Goal: Check status: Check status

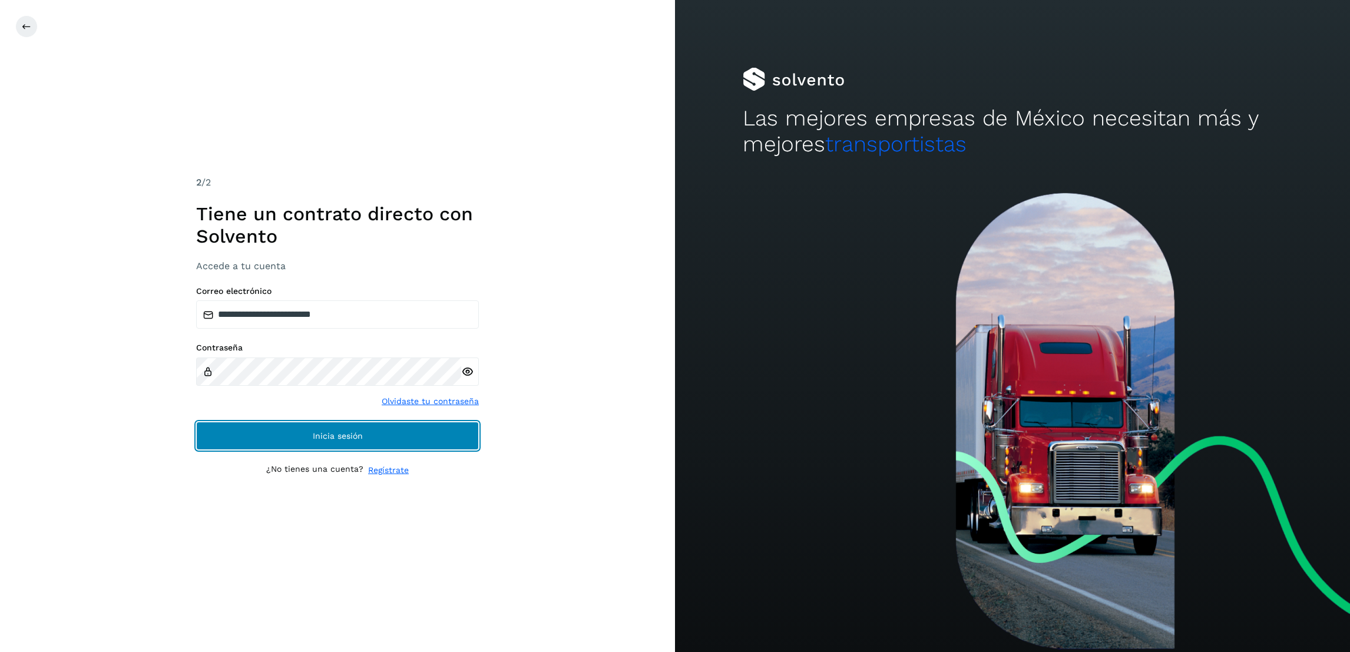
click at [362, 431] on button "Inicia sesión" at bounding box center [337, 436] width 283 height 28
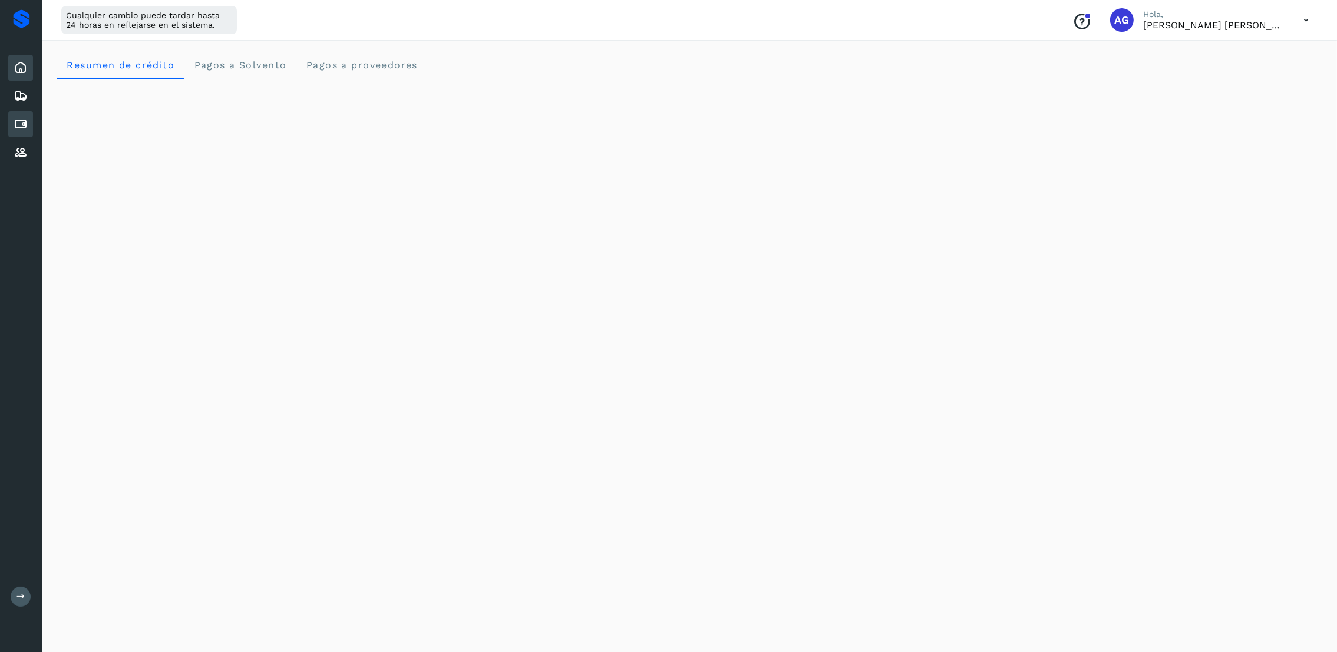
click at [27, 117] on icon at bounding box center [21, 124] width 14 height 14
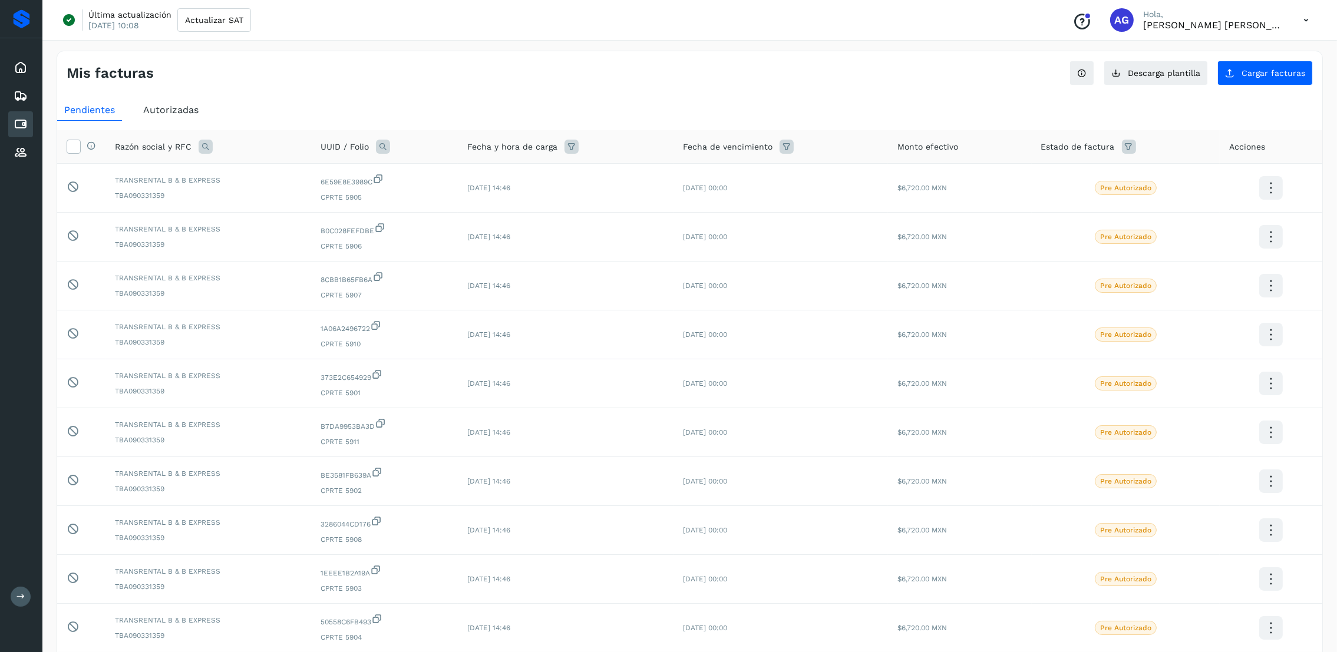
click at [181, 110] on span "Autorizadas" at bounding box center [170, 109] width 55 height 11
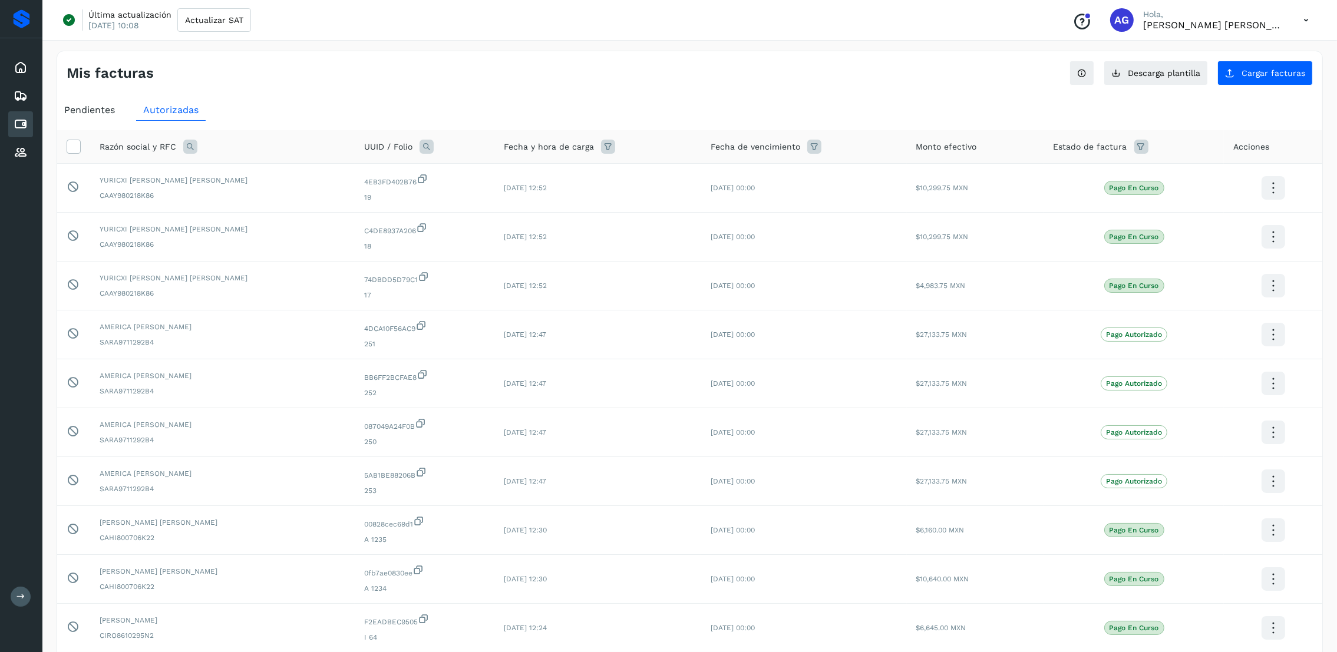
click at [189, 150] on icon at bounding box center [190, 147] width 14 height 14
click at [239, 192] on input "text" at bounding box center [267, 196] width 145 height 19
type input "********"
click at [319, 237] on button "Buscar" at bounding box center [297, 227] width 86 height 24
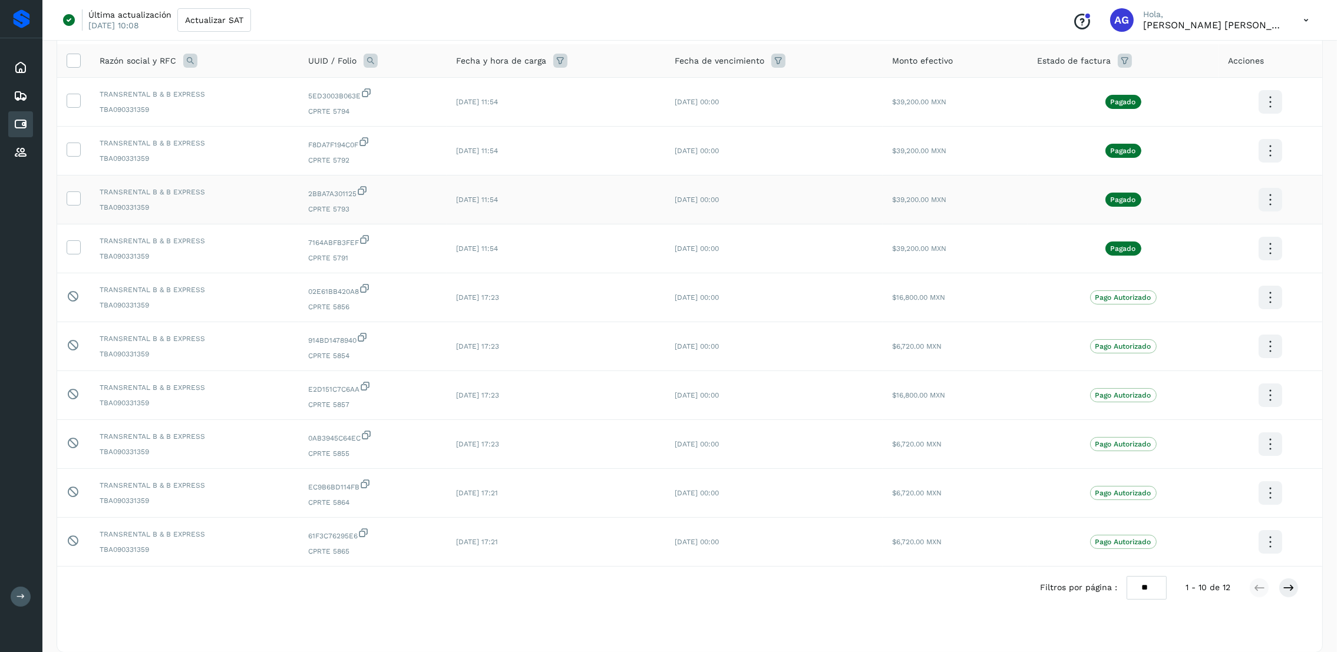
scroll to position [147, 0]
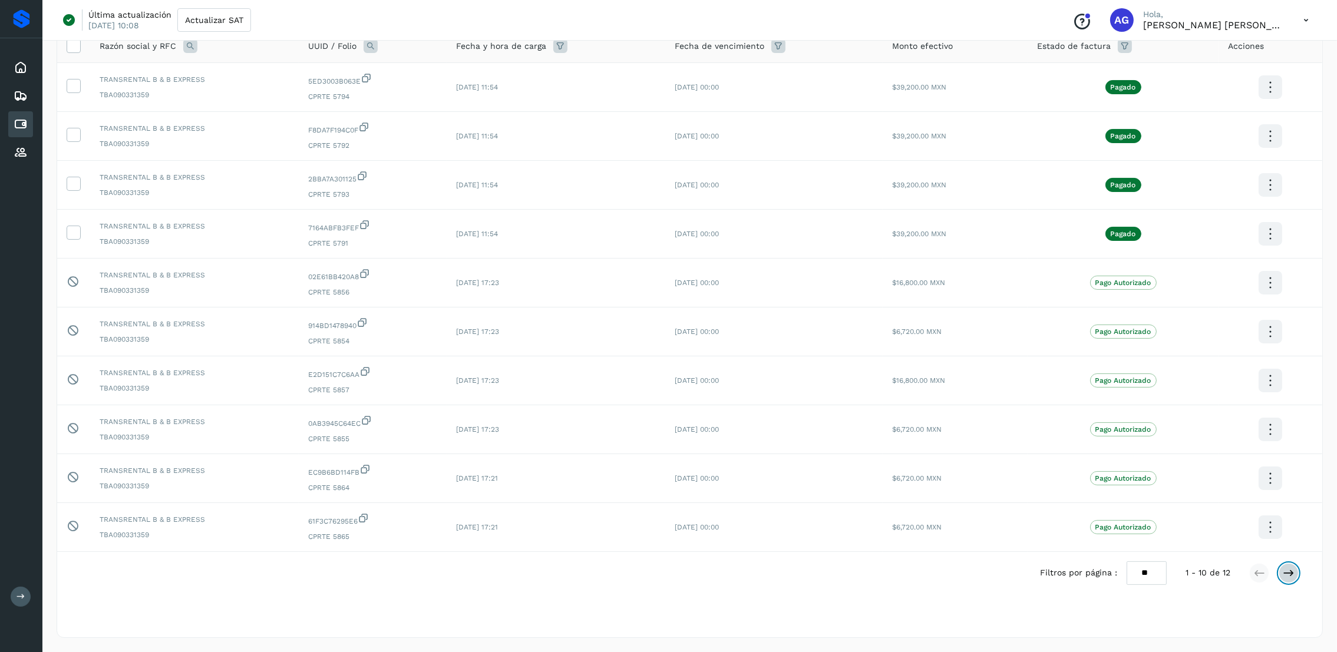
click at [1284, 574] on icon at bounding box center [1289, 573] width 12 height 12
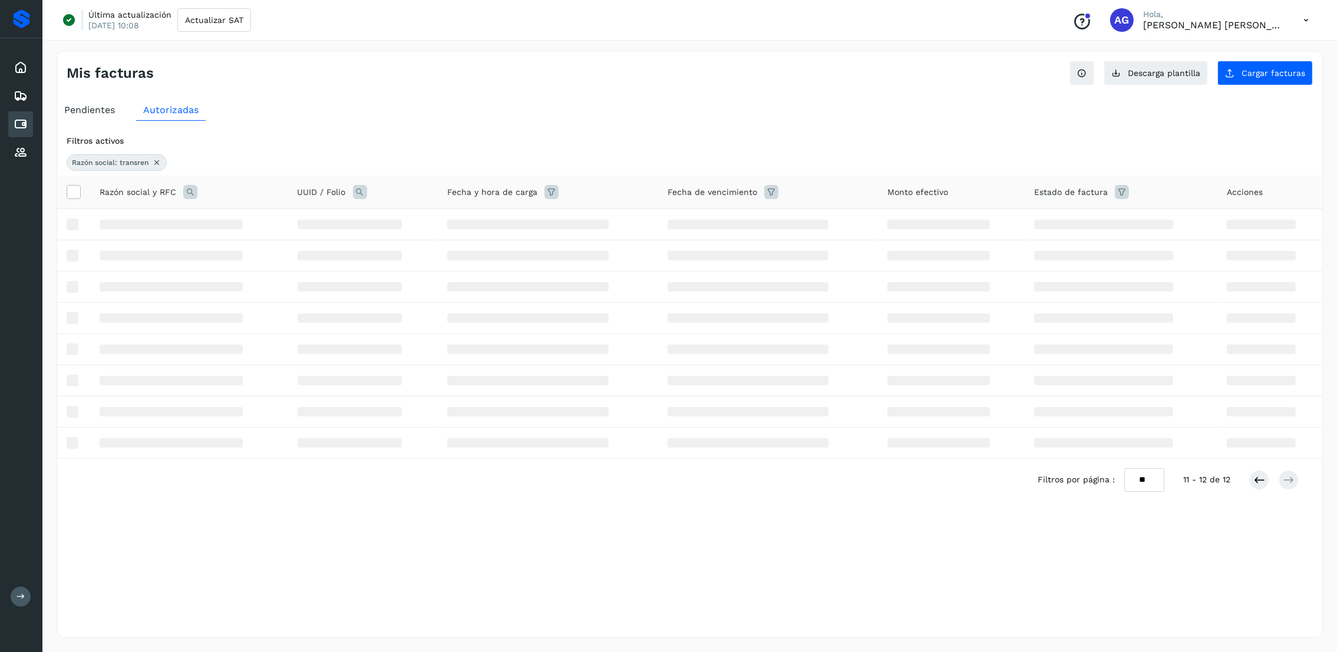
scroll to position [0, 0]
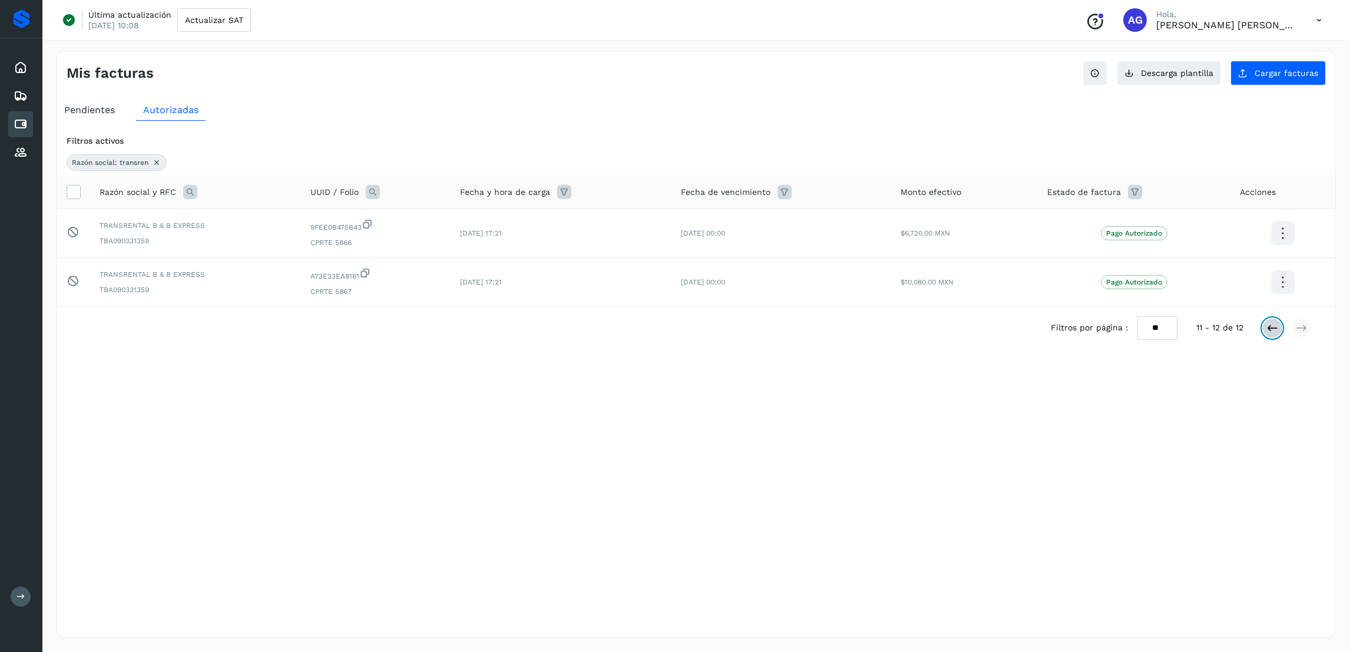
click at [1275, 335] on button at bounding box center [1273, 328] width 20 height 20
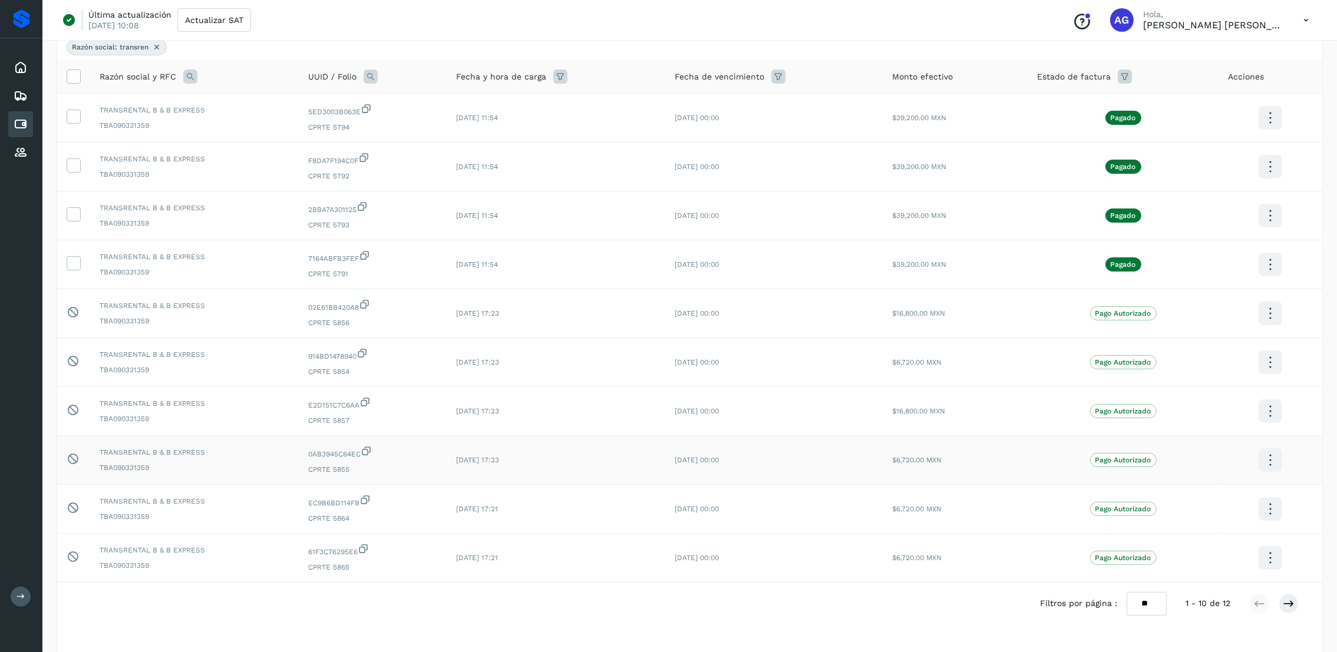
scroll to position [147, 0]
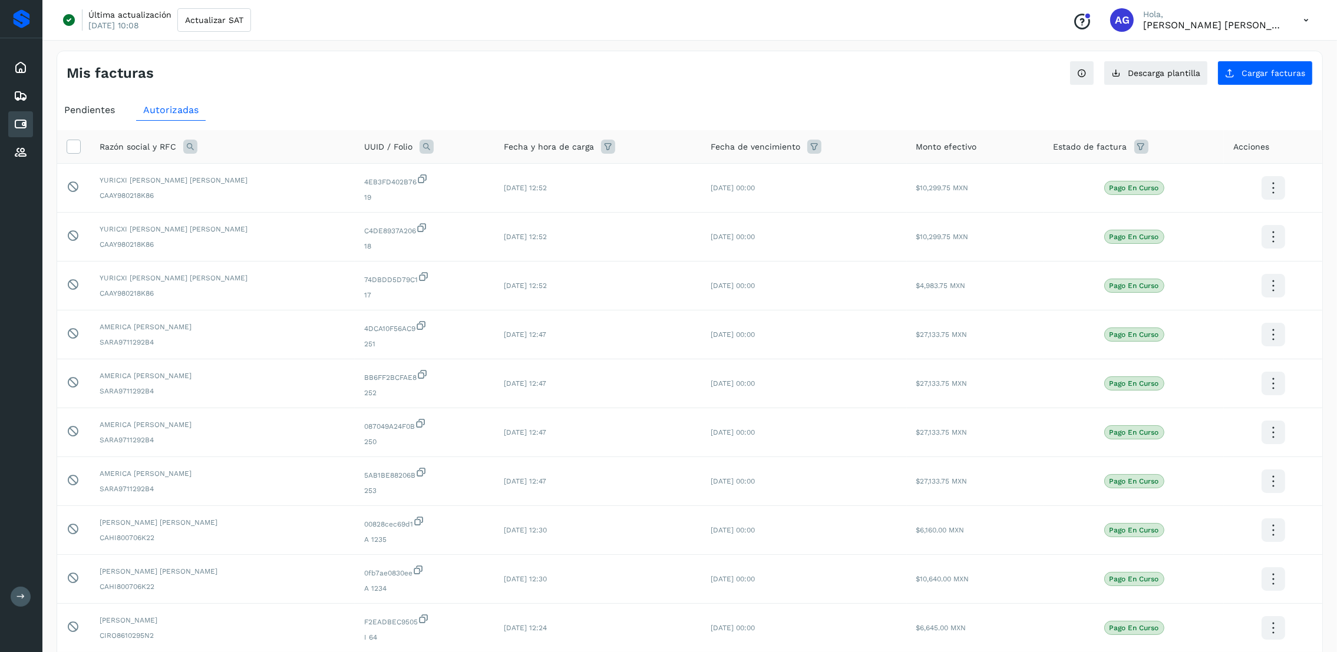
click at [189, 145] on icon at bounding box center [190, 147] width 14 height 14
click at [232, 205] on input "text" at bounding box center [267, 196] width 145 height 19
type input "********"
click at [313, 227] on button "Buscar" at bounding box center [297, 227] width 86 height 24
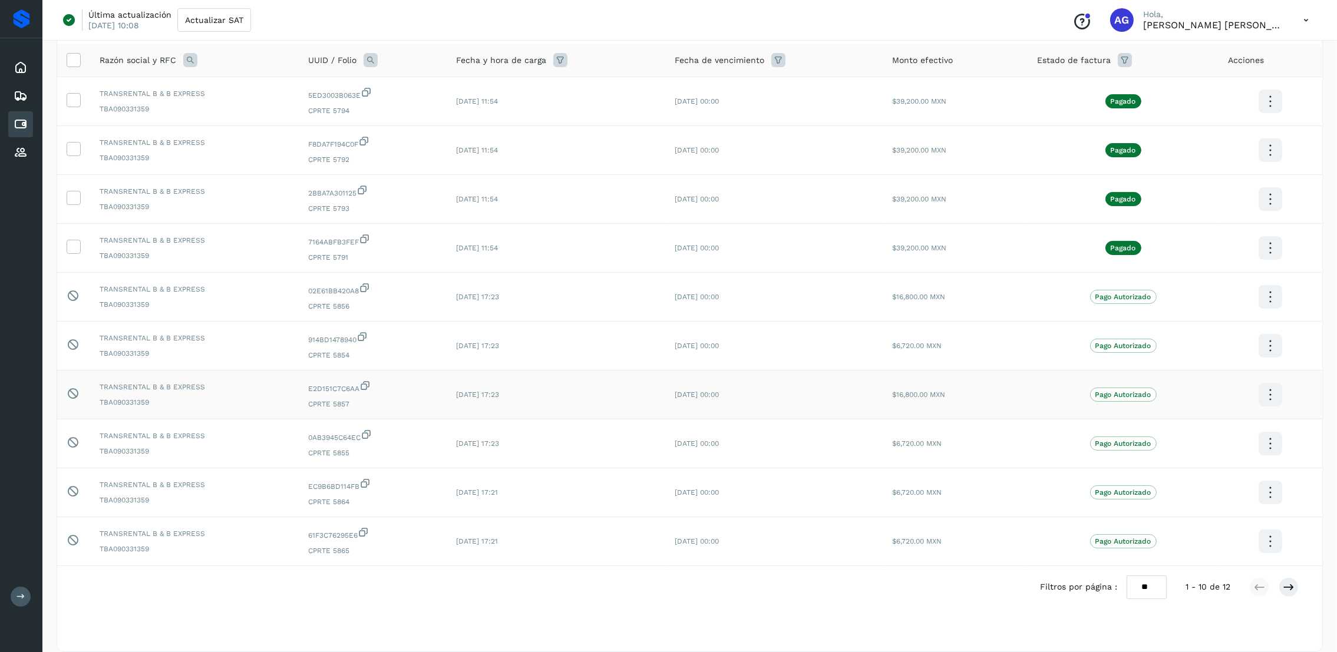
scroll to position [147, 0]
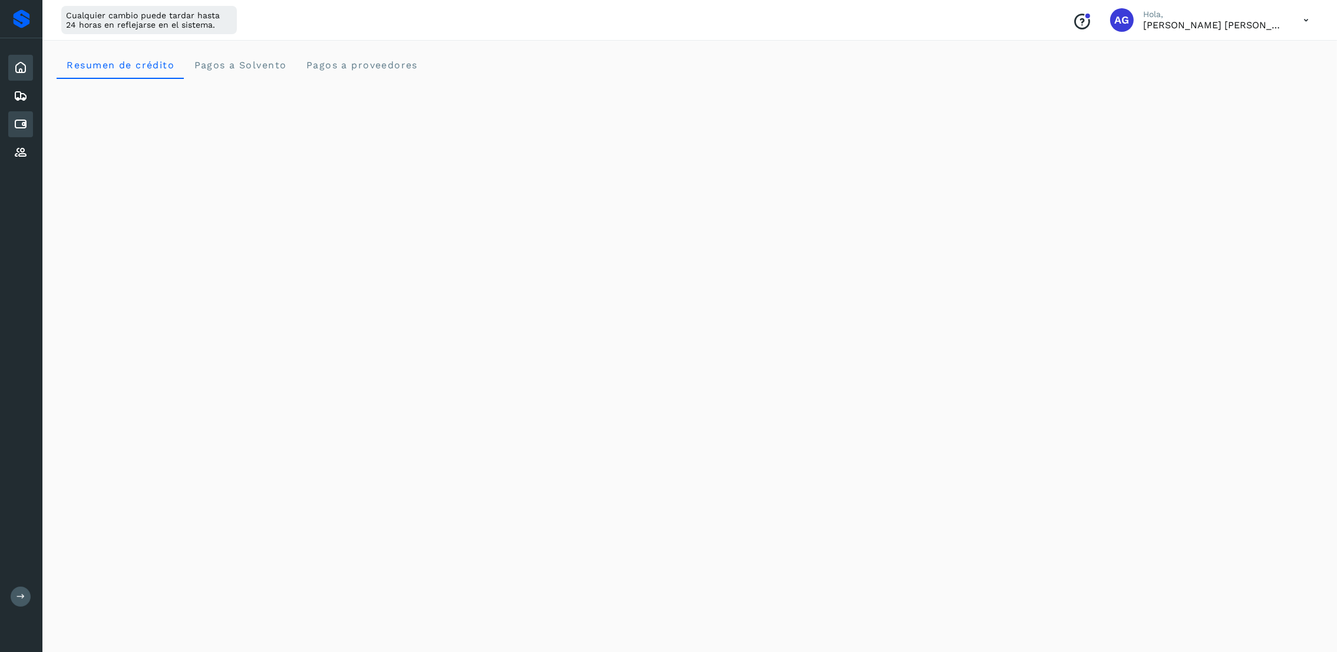
click at [22, 123] on icon at bounding box center [21, 124] width 14 height 14
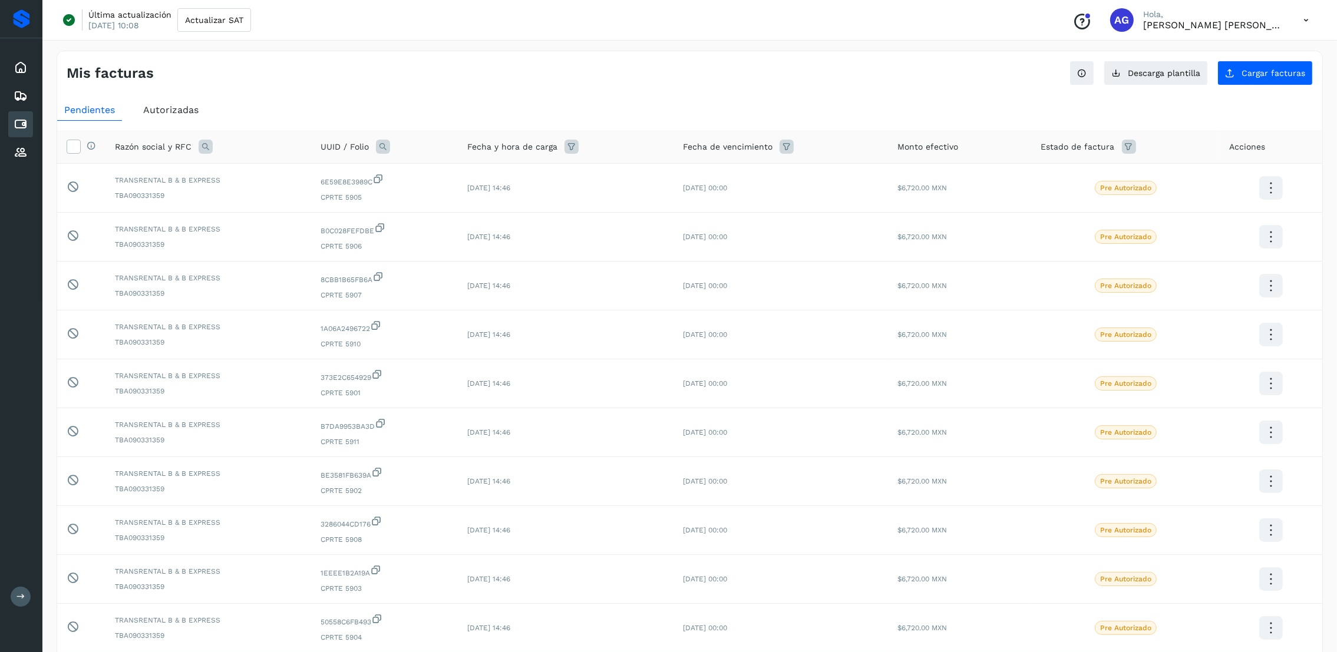
click at [157, 107] on span "Autorizadas" at bounding box center [170, 109] width 55 height 11
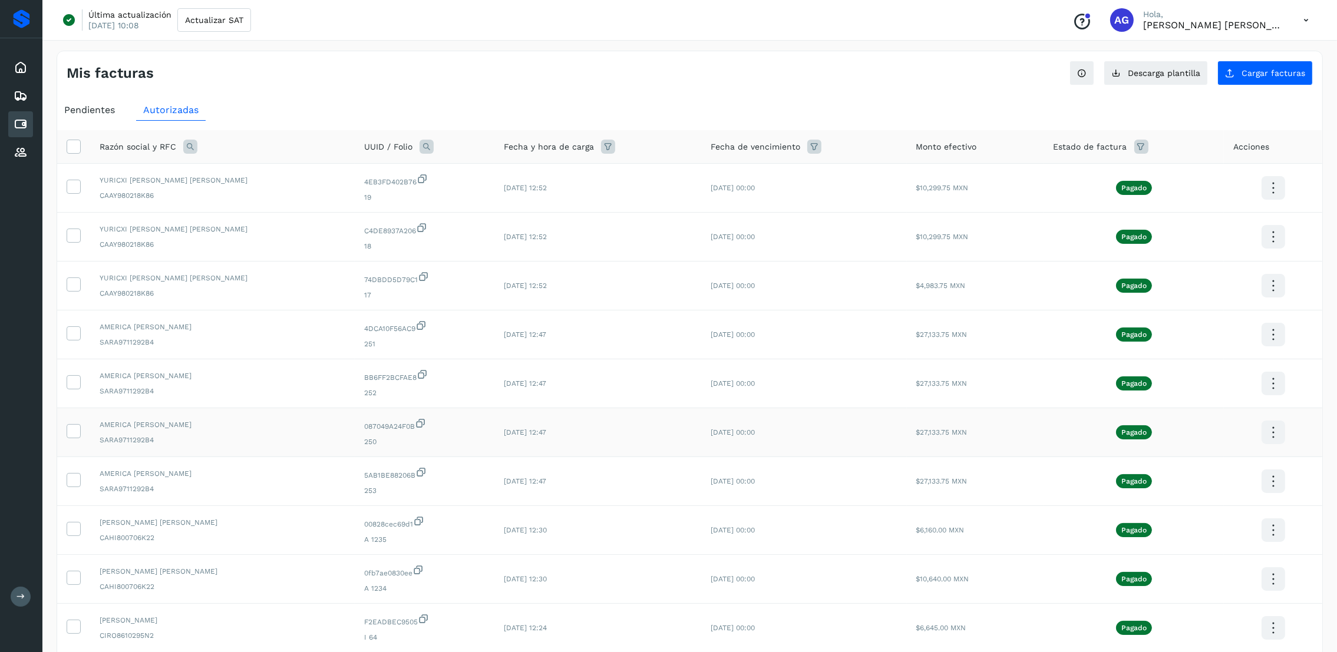
scroll to position [88, 0]
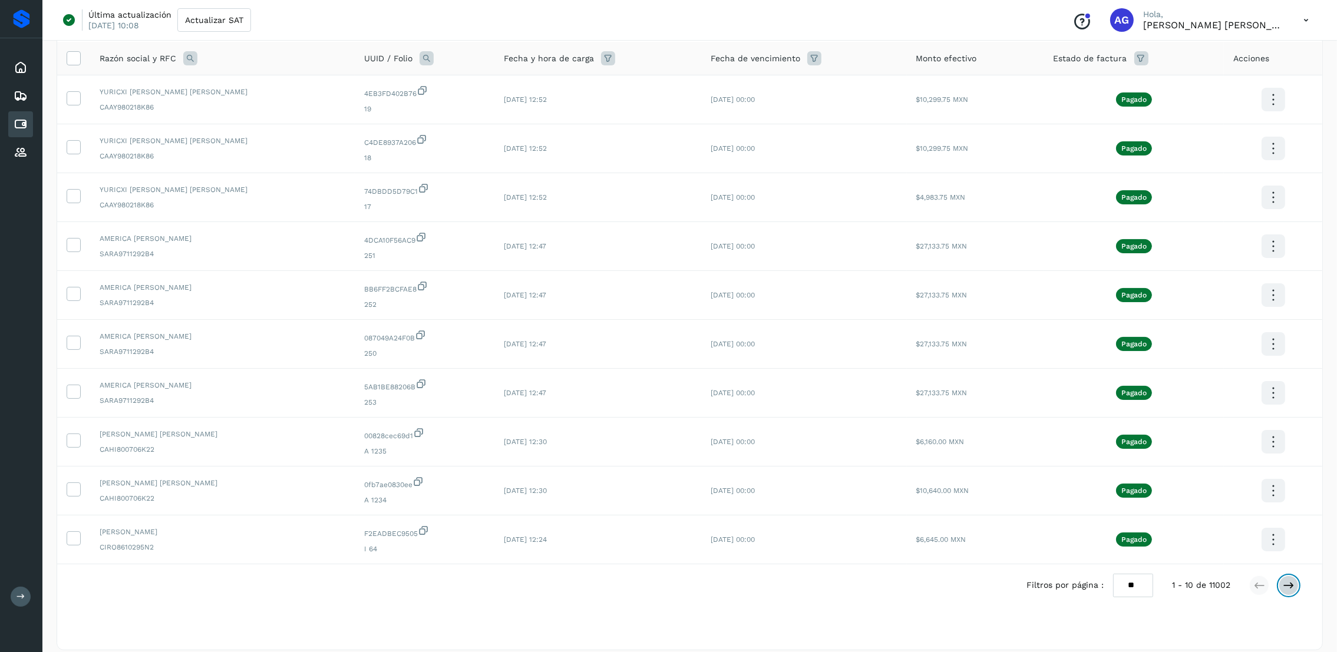
click at [1293, 586] on icon at bounding box center [1289, 586] width 12 height 12
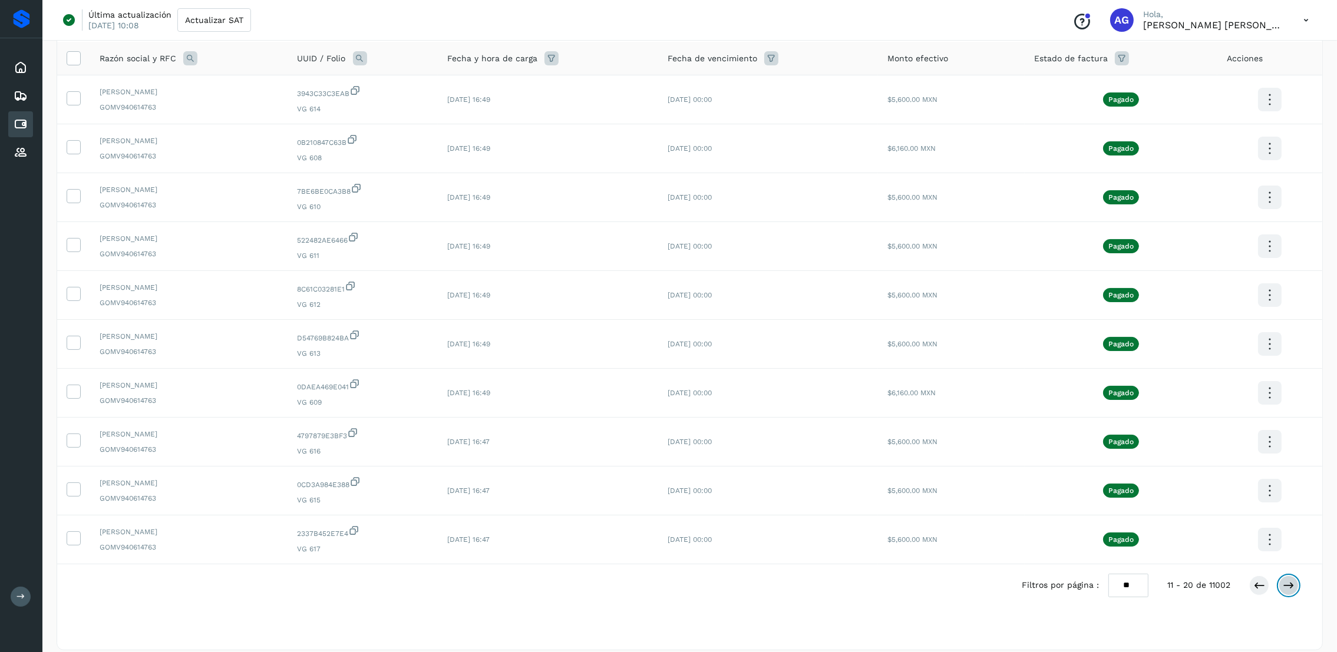
click at [1293, 586] on icon at bounding box center [1289, 586] width 12 height 12
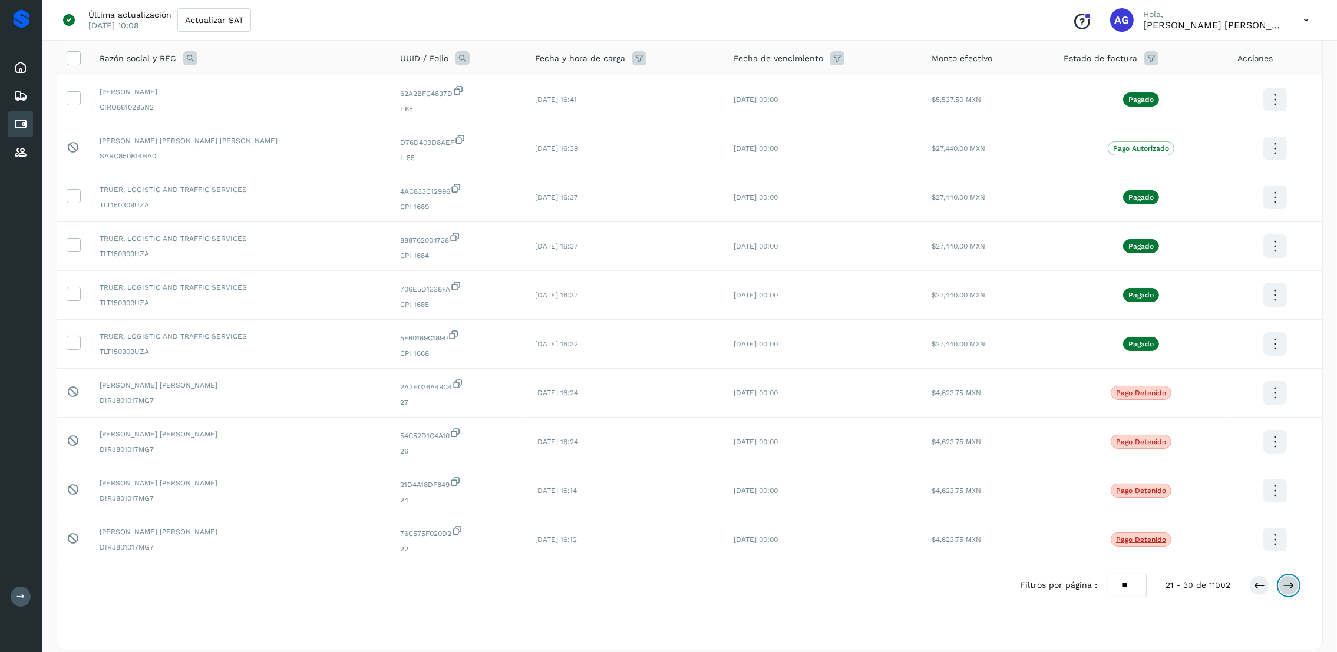
click at [1293, 586] on icon at bounding box center [1289, 586] width 12 height 12
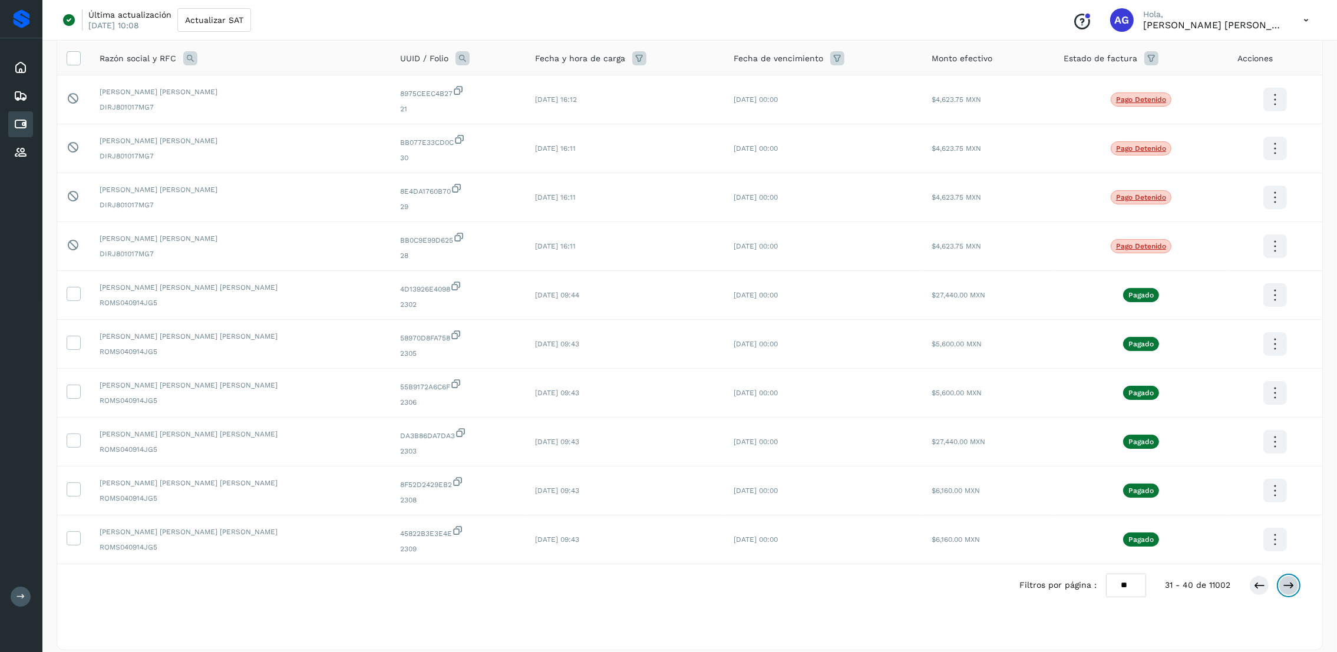
click at [1293, 586] on icon at bounding box center [1289, 586] width 12 height 12
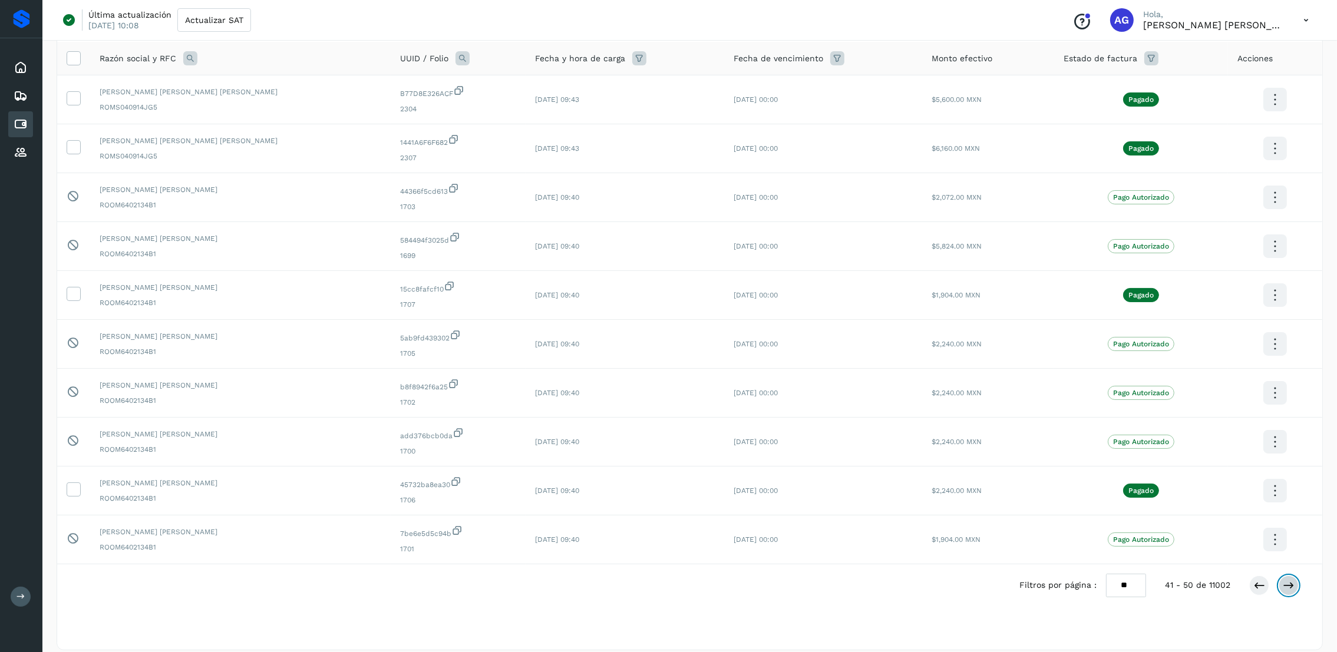
click at [1293, 586] on icon at bounding box center [1289, 586] width 12 height 12
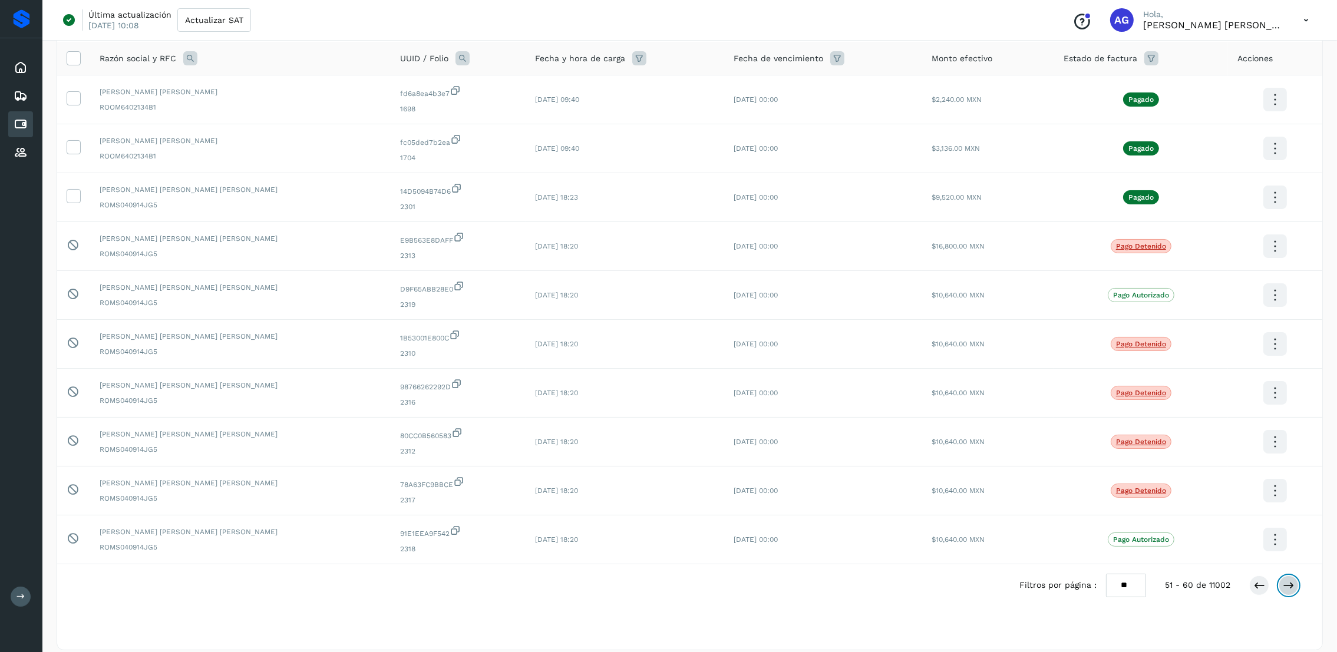
click at [1293, 586] on icon at bounding box center [1289, 586] width 12 height 12
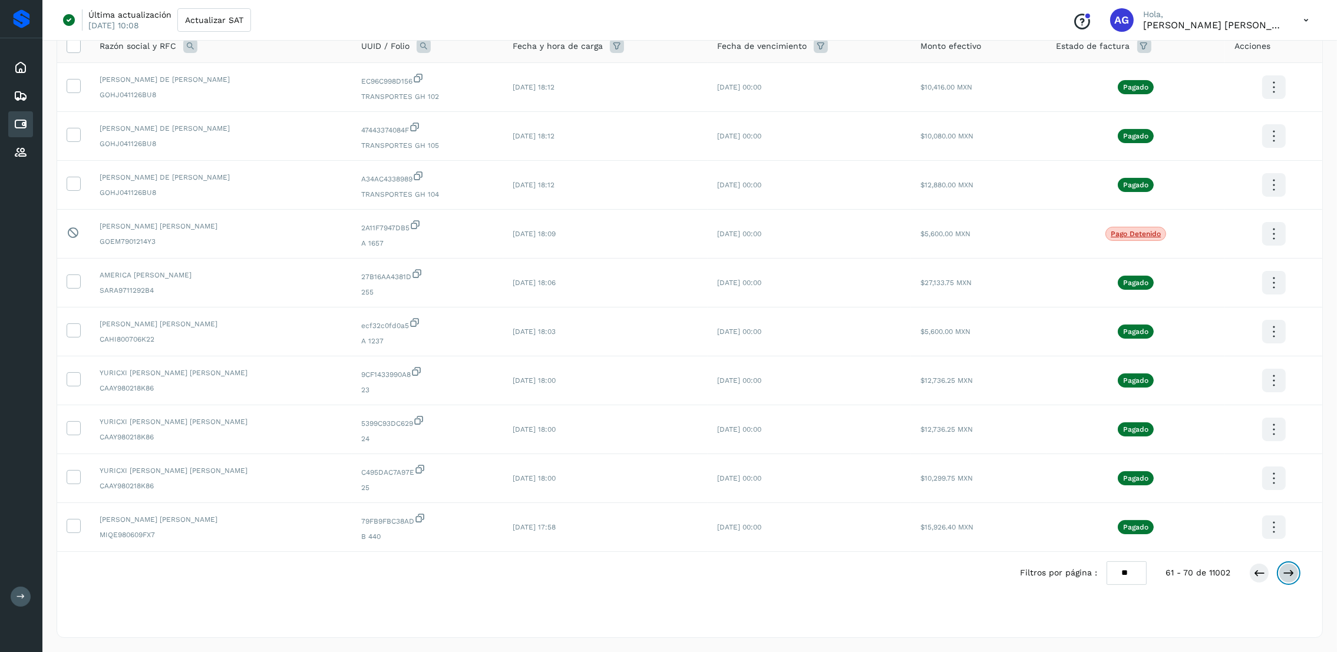
scroll to position [102, 0]
click at [1294, 576] on button at bounding box center [1288, 573] width 20 height 20
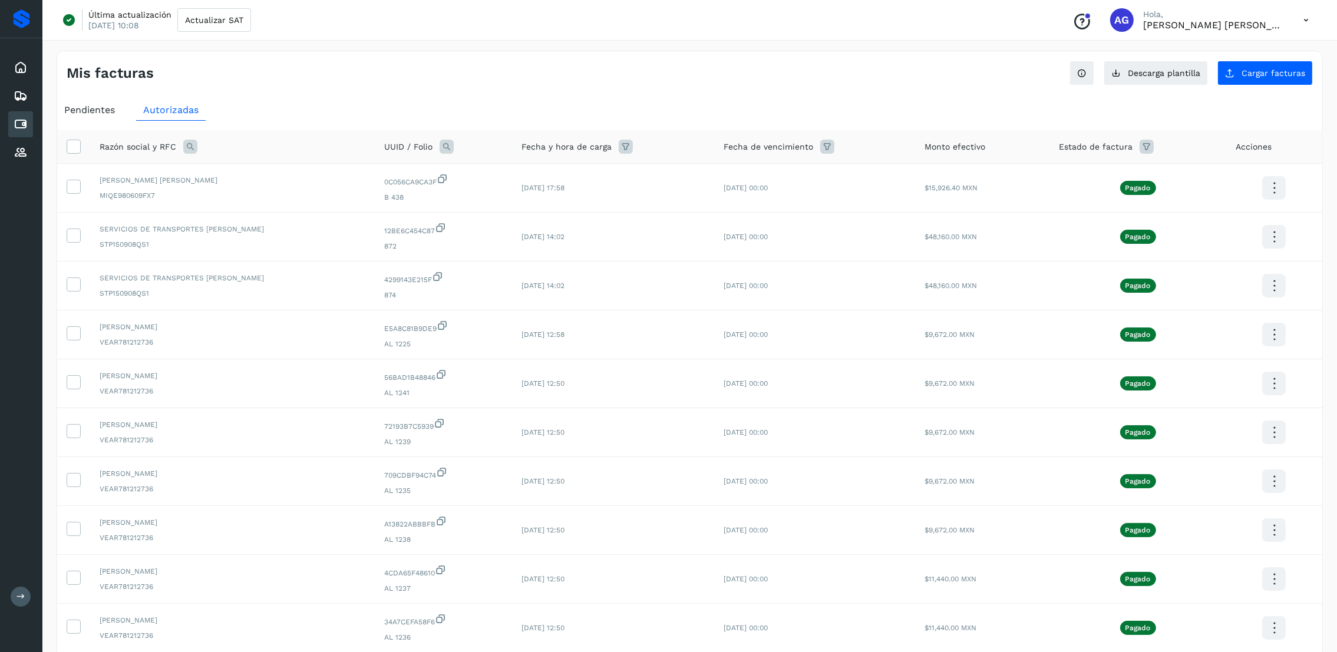
scroll to position [88, 0]
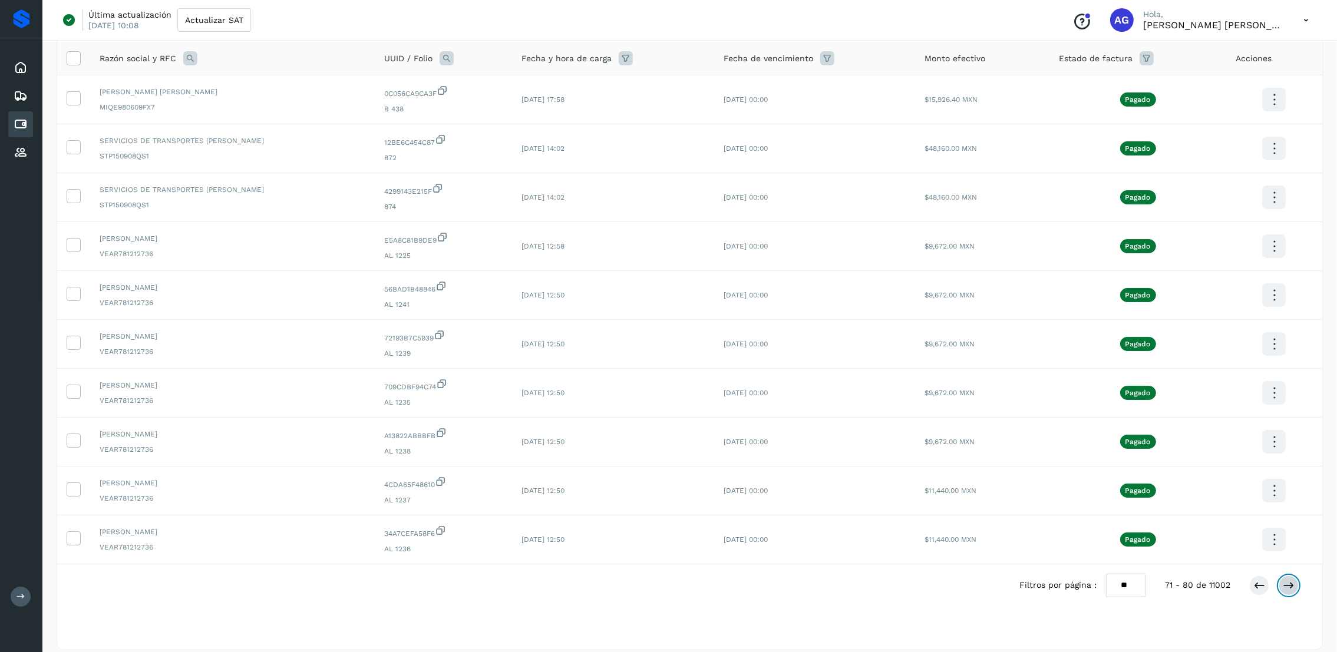
click at [1296, 582] on button at bounding box center [1288, 586] width 20 height 20
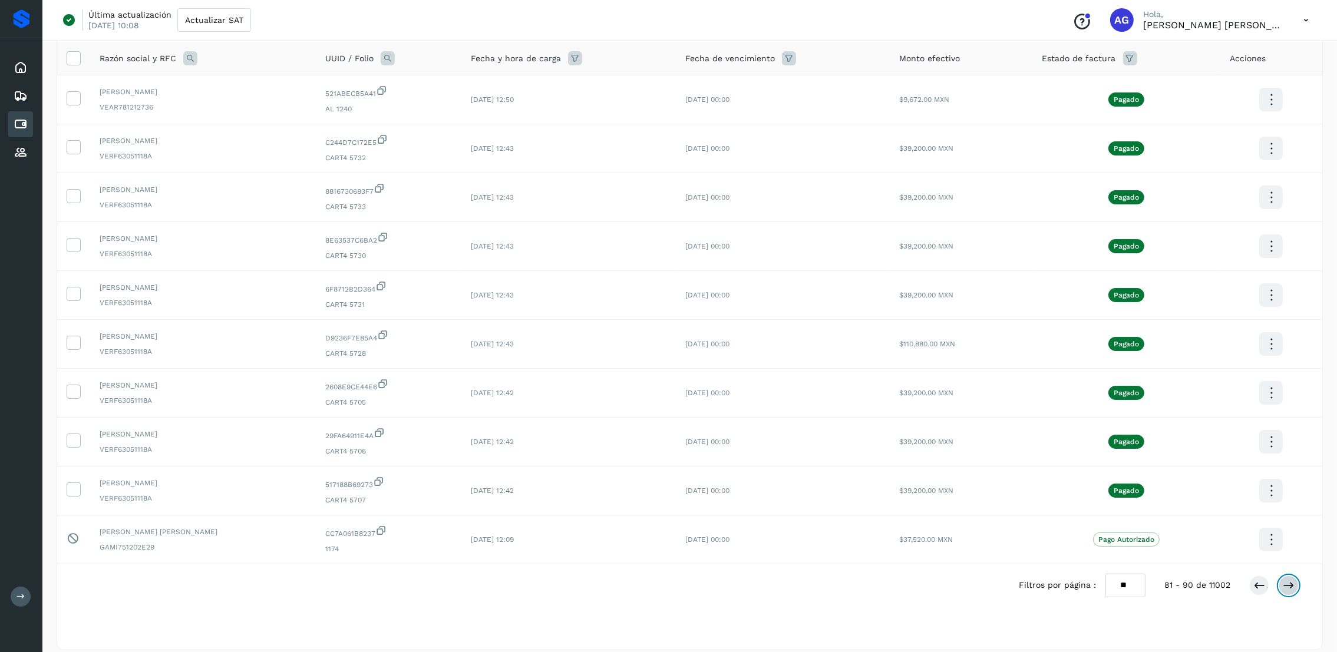
click at [1295, 583] on button at bounding box center [1288, 586] width 20 height 20
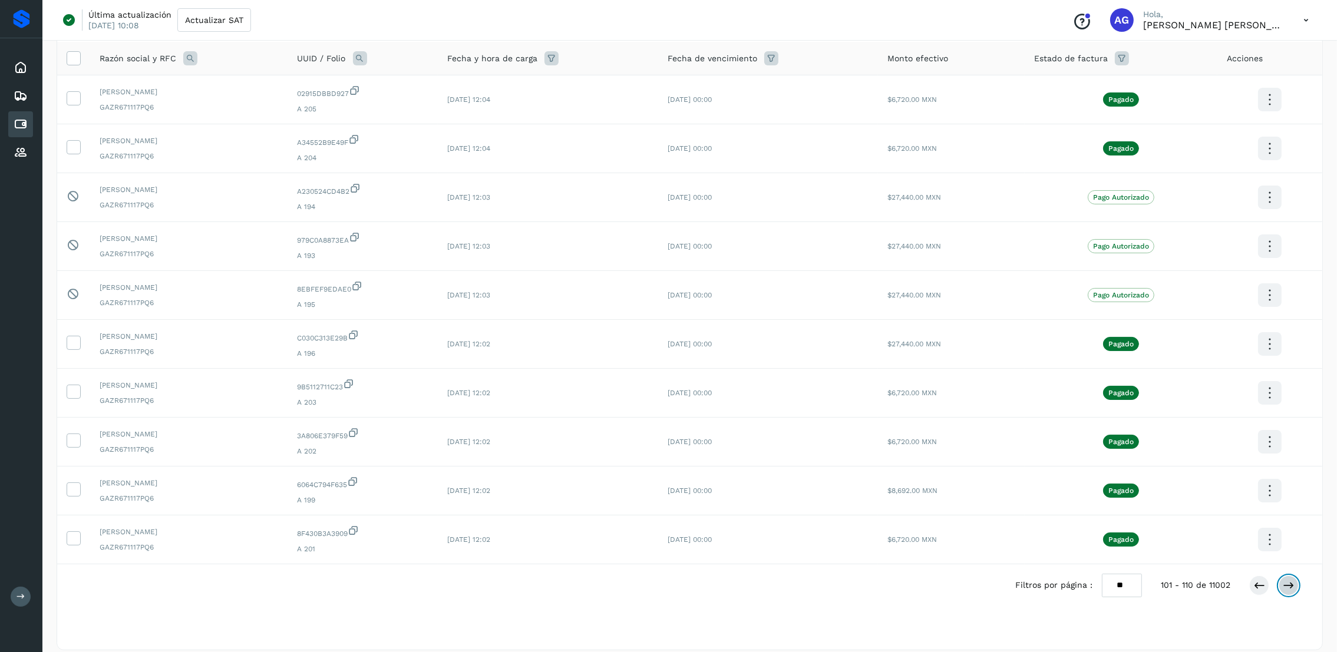
click at [1295, 583] on button at bounding box center [1288, 586] width 20 height 20
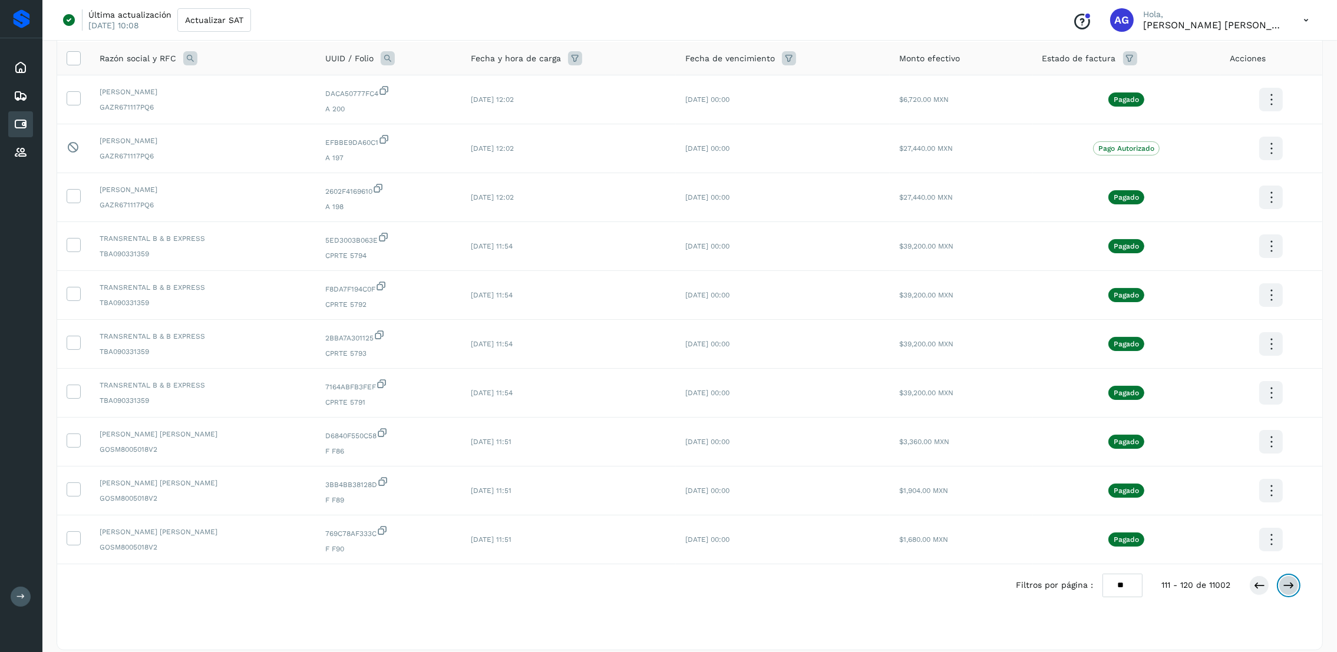
click at [1295, 583] on button at bounding box center [1288, 586] width 20 height 20
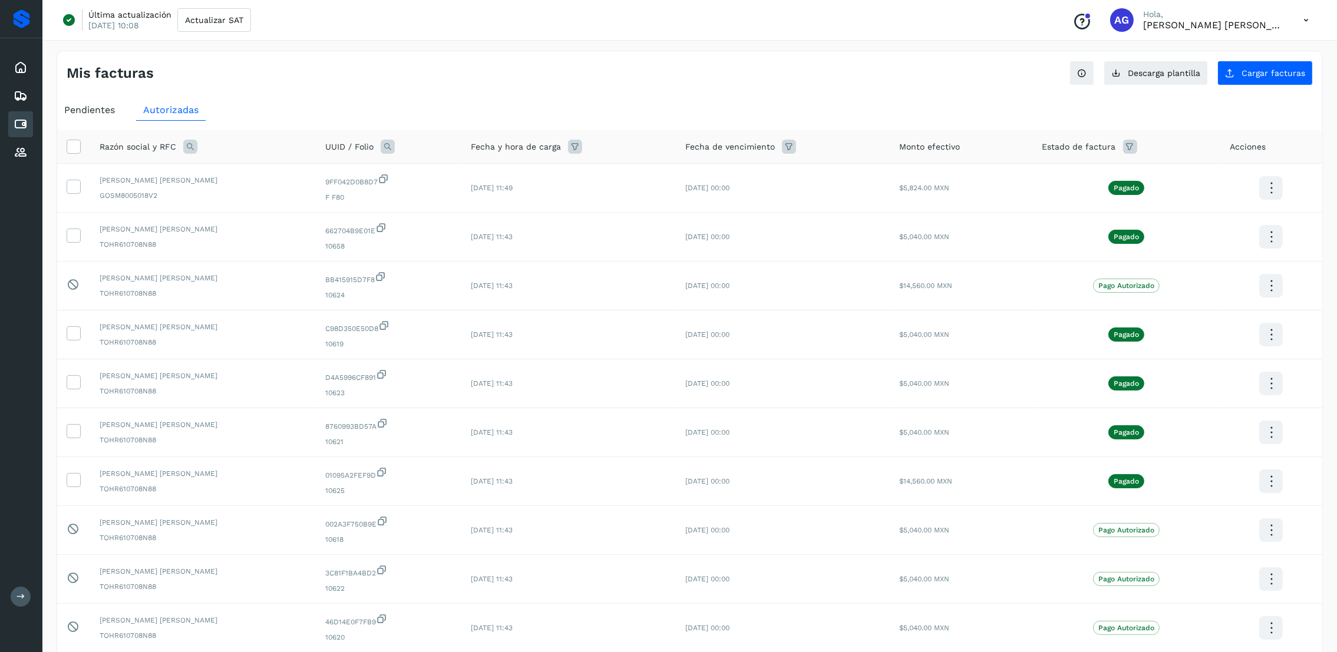
click at [191, 144] on icon at bounding box center [190, 147] width 14 height 14
click at [248, 190] on input "text" at bounding box center [267, 196] width 145 height 19
type input "********"
click at [328, 233] on button "Buscar" at bounding box center [297, 227] width 86 height 24
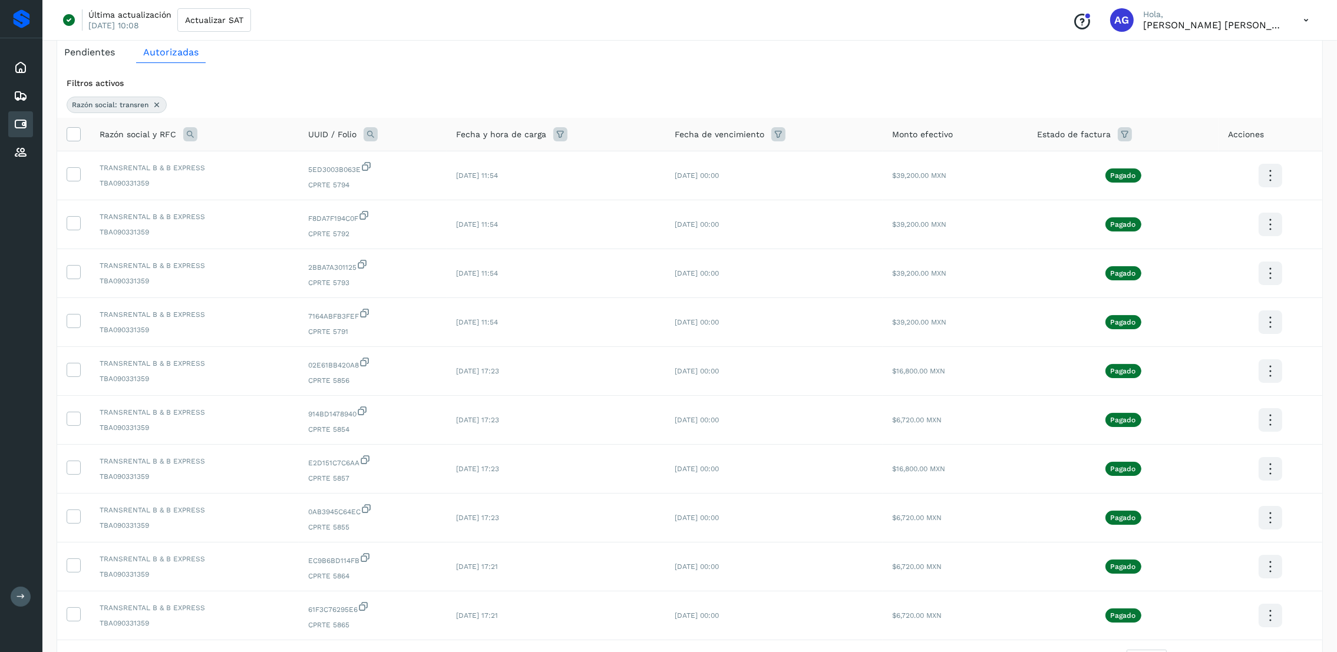
scroll to position [88, 0]
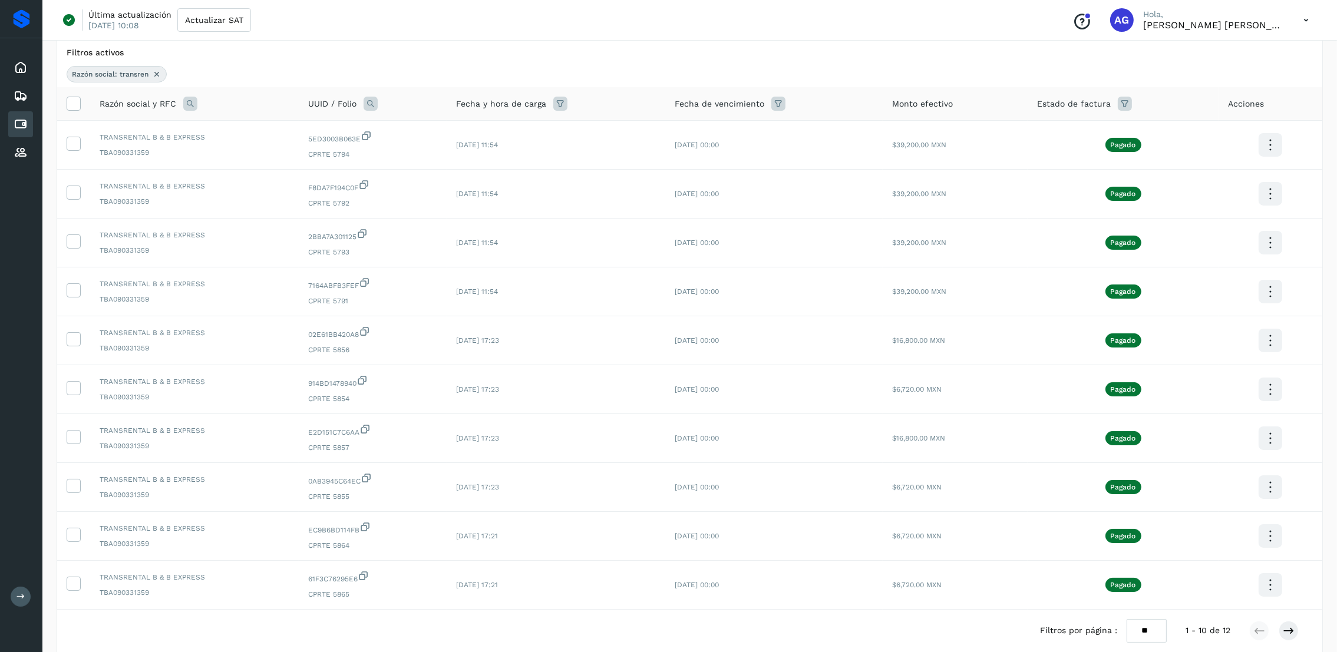
click at [1154, 630] on select "** ** **" at bounding box center [1146, 630] width 40 height 23
select select "**"
click at [1140, 619] on select "** ** **" at bounding box center [1146, 630] width 40 height 23
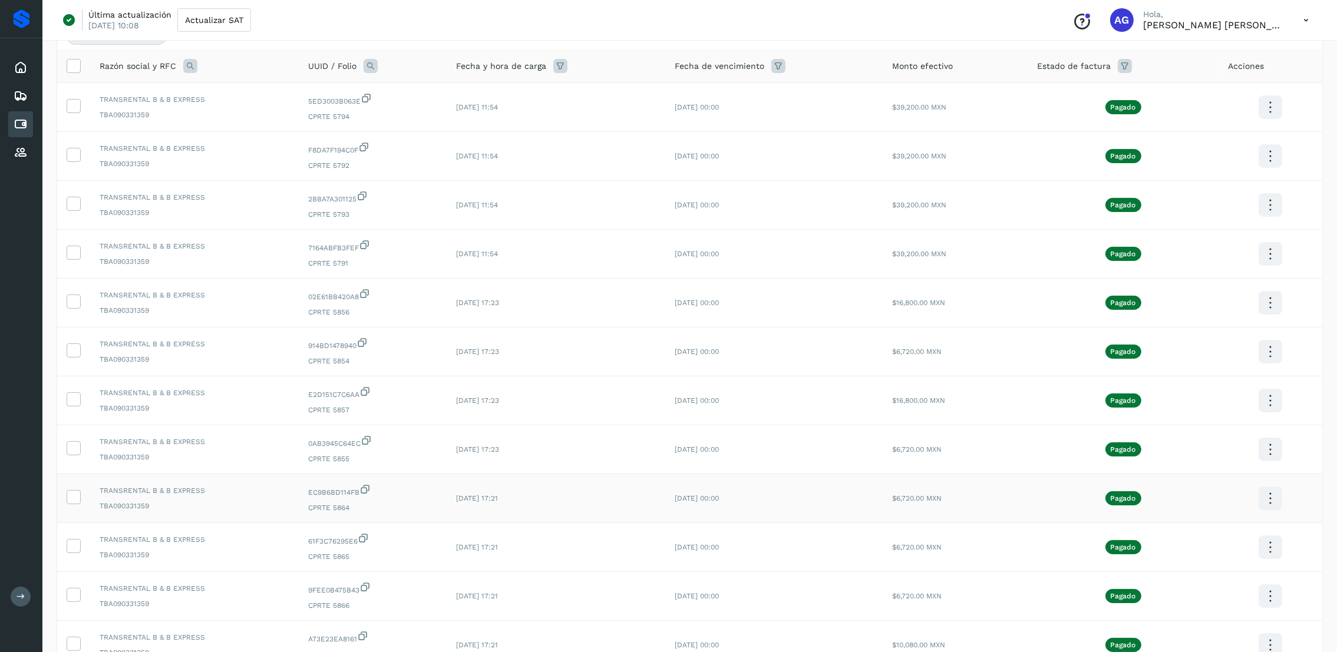
scroll to position [157, 0]
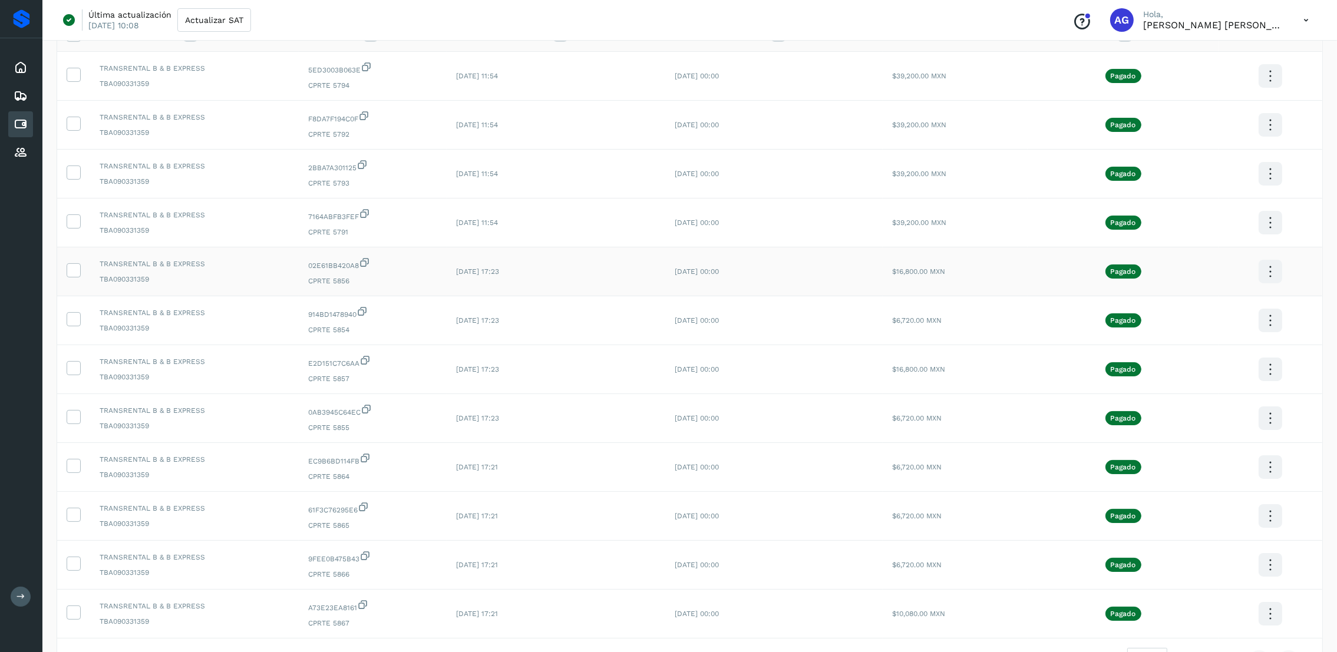
click at [1264, 269] on icon at bounding box center [1270, 272] width 28 height 28
click at [1196, 306] on button "CEP" at bounding box center [1211, 306] width 140 height 22
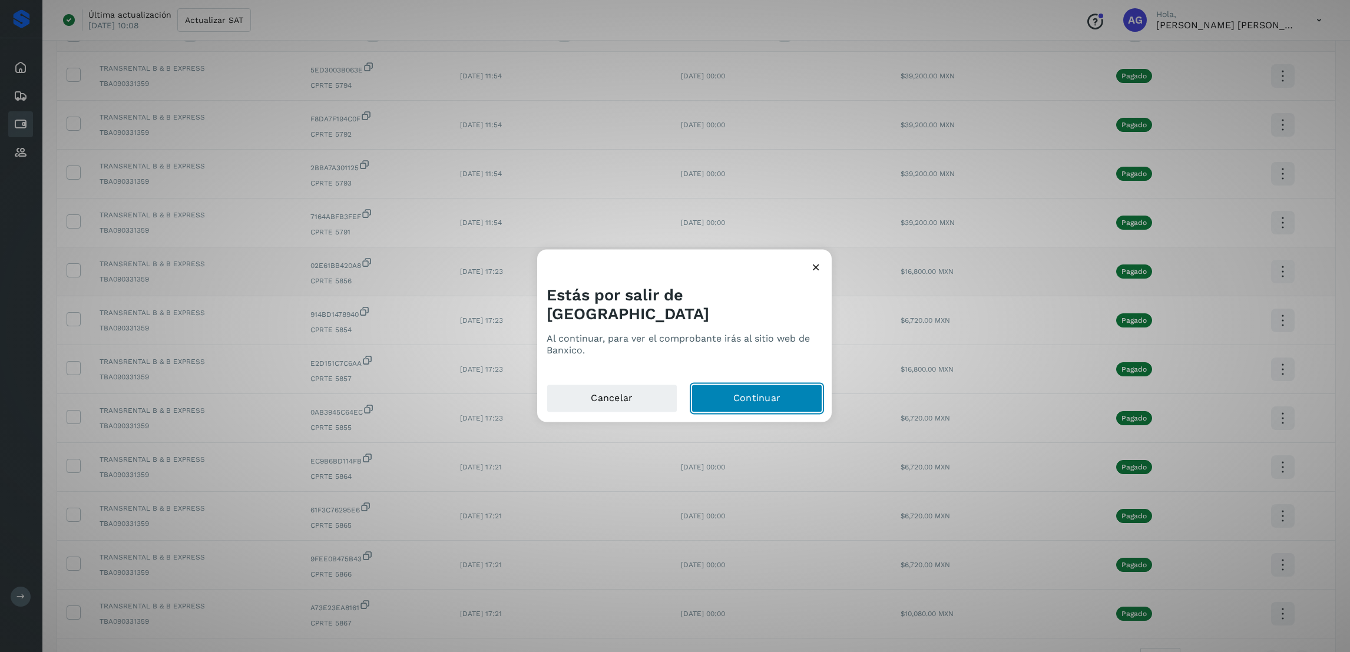
click at [803, 389] on button "Continuar" at bounding box center [757, 398] width 131 height 28
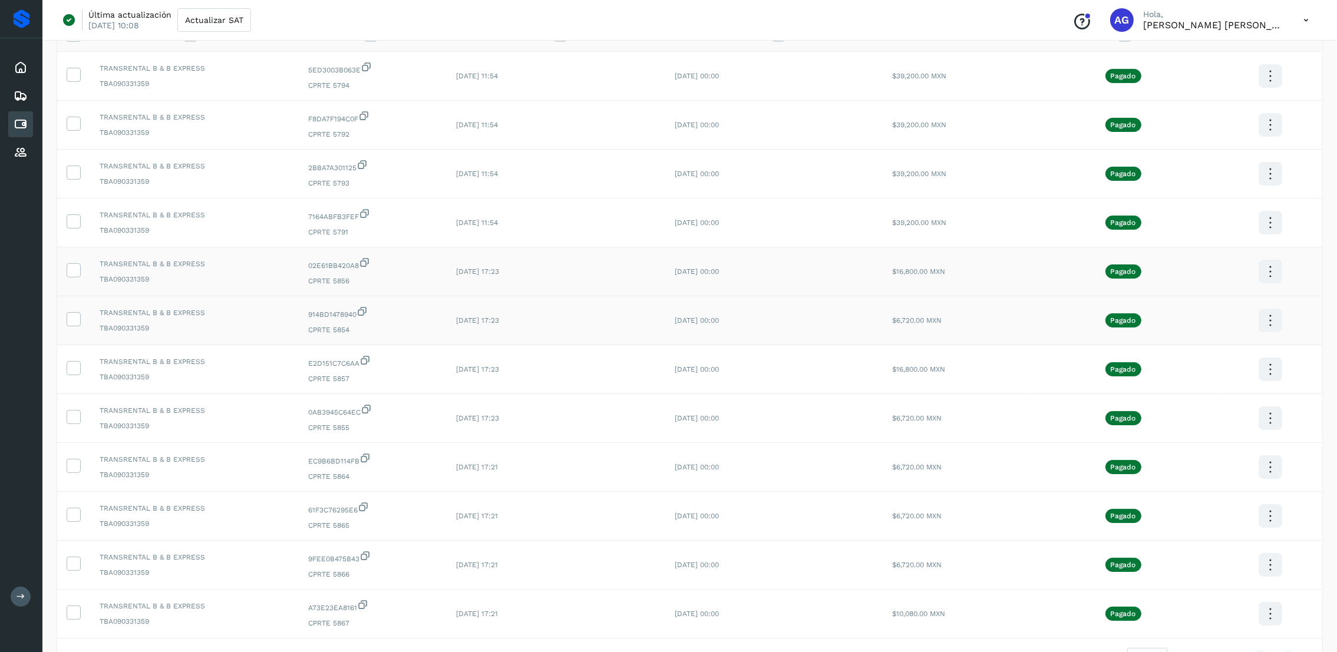
click at [1268, 331] on icon at bounding box center [1270, 321] width 28 height 28
click at [76, 321] on div at bounding box center [668, 326] width 1337 height 652
click at [68, 315] on icon at bounding box center [73, 318] width 12 height 12
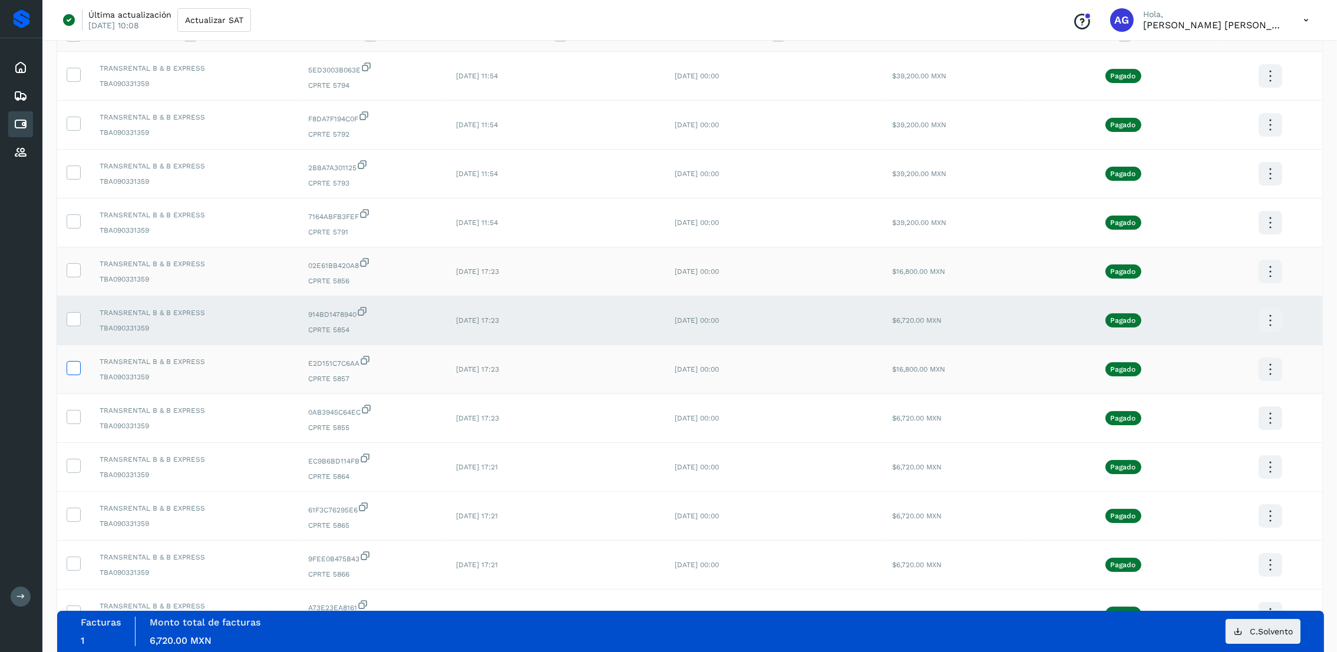
click at [73, 368] on icon at bounding box center [73, 367] width 12 height 12
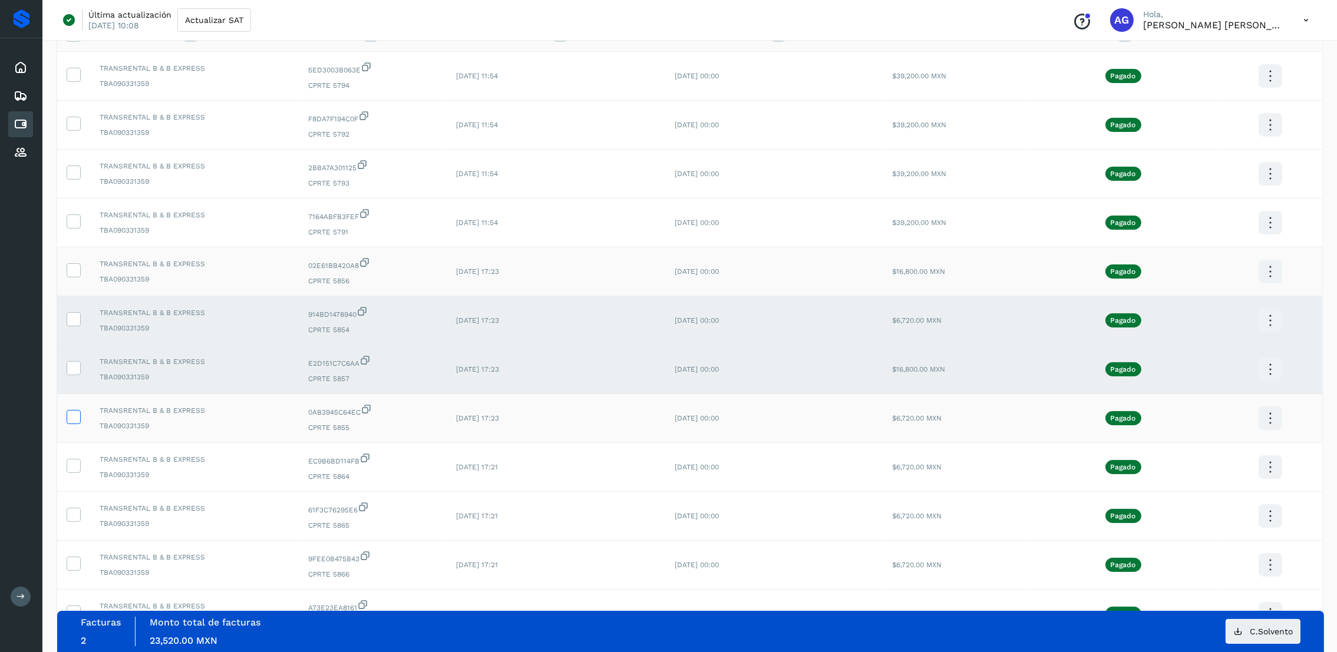
click at [71, 415] on icon at bounding box center [73, 416] width 12 height 12
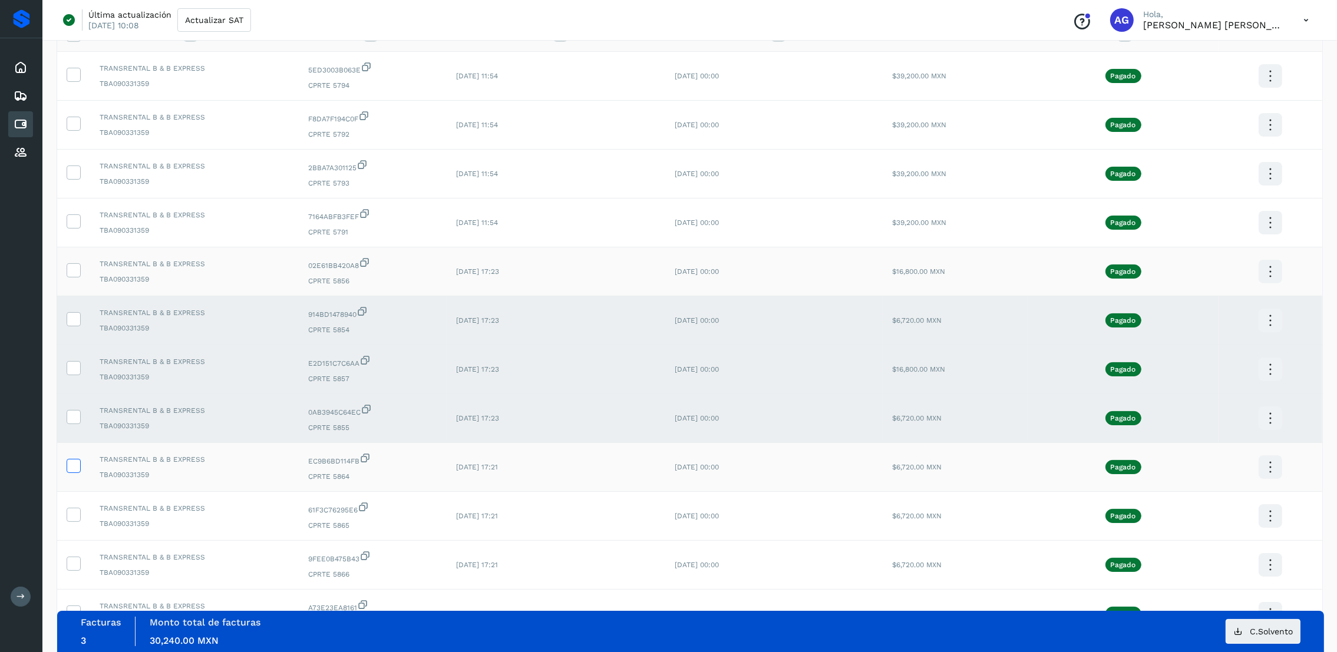
click at [68, 472] on span at bounding box center [73, 468] width 12 height 8
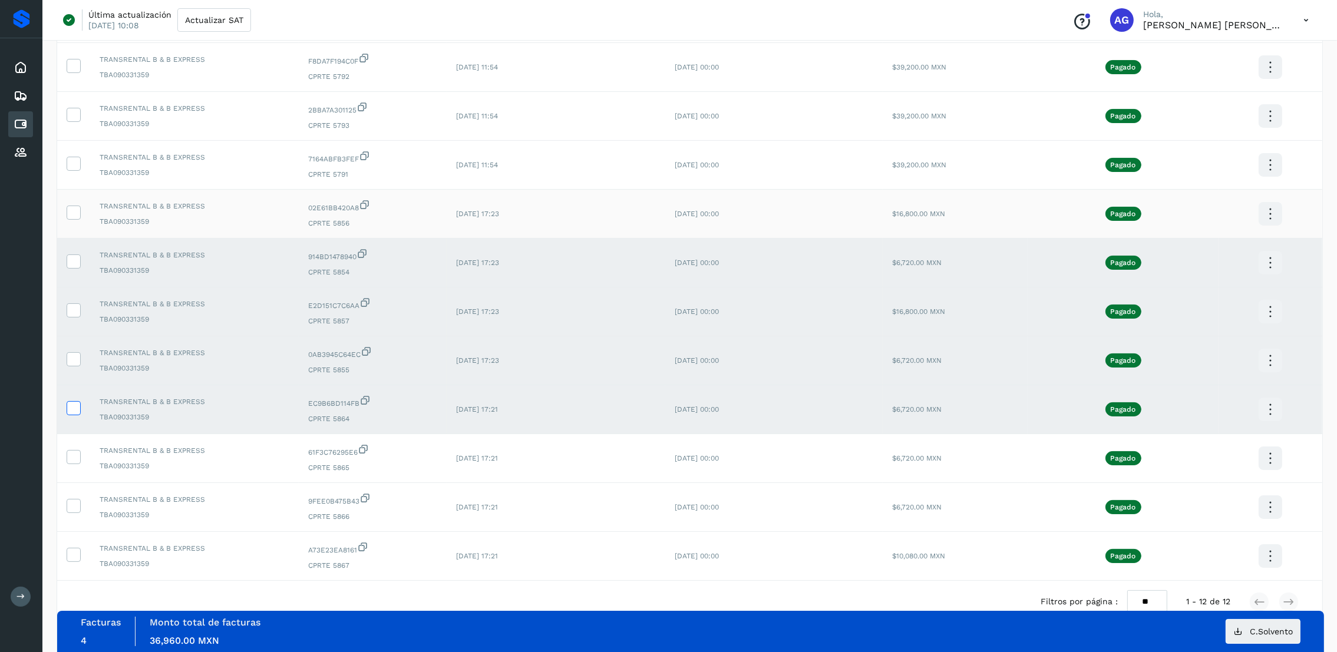
scroll to position [246, 0]
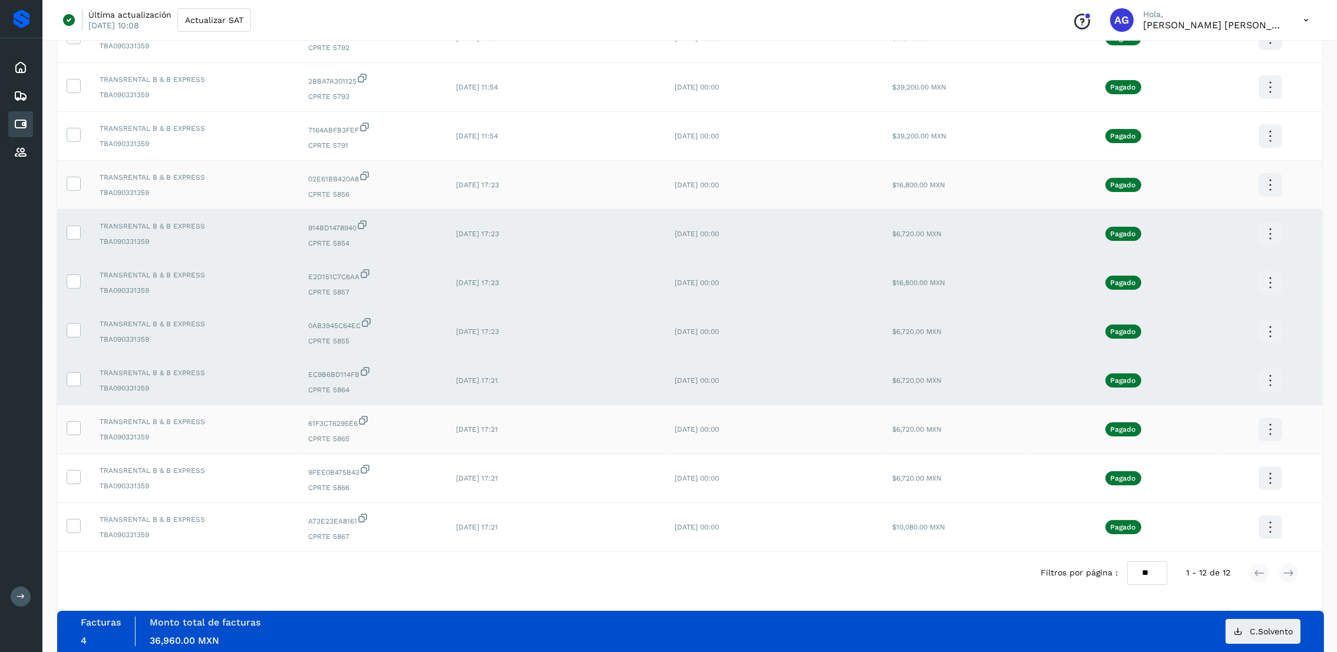
click at [79, 428] on icon at bounding box center [73, 427] width 12 height 12
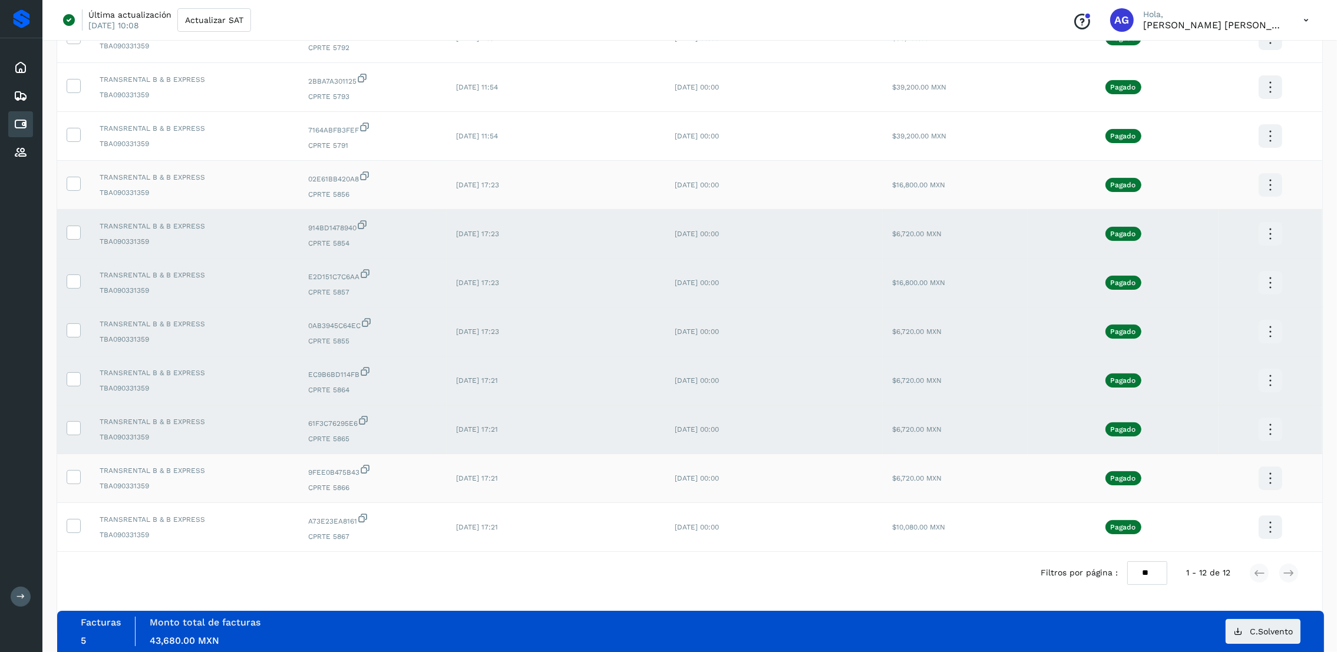
click at [76, 474] on icon at bounding box center [73, 476] width 12 height 12
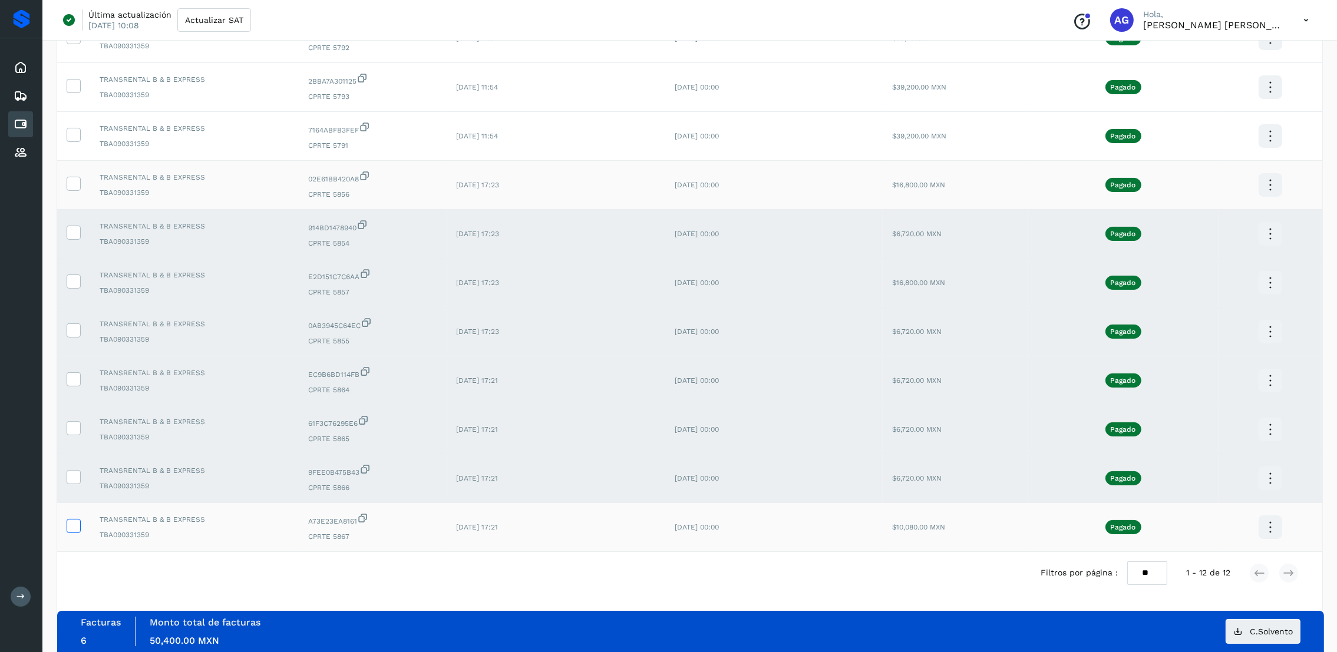
click at [77, 527] on icon at bounding box center [73, 525] width 12 height 12
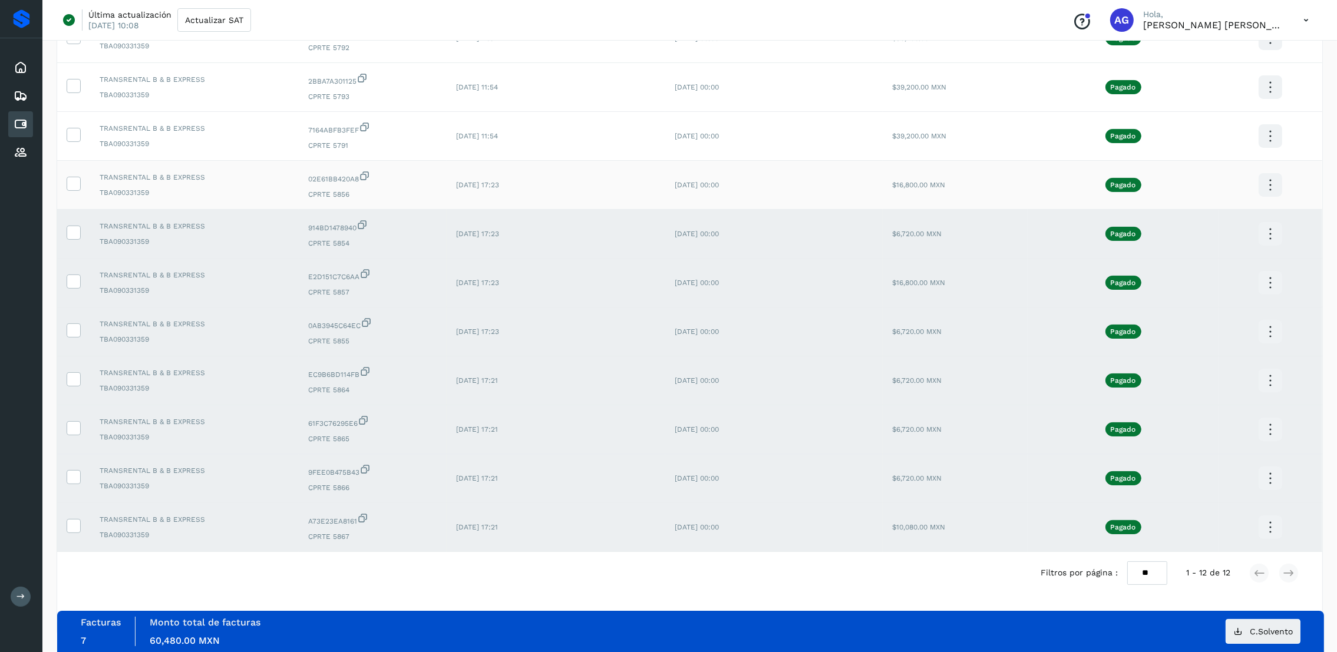
click at [1277, 240] on icon at bounding box center [1270, 234] width 28 height 28
click at [1253, 267] on button "CEP" at bounding box center [1211, 268] width 140 height 22
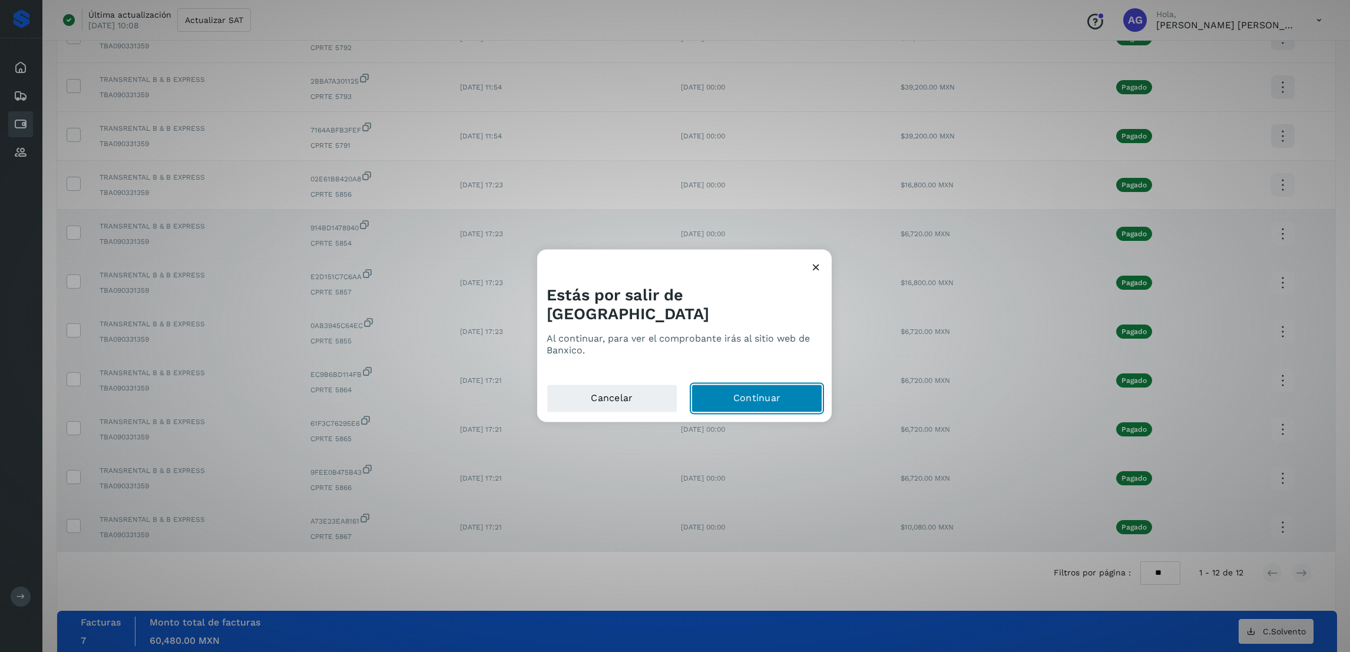
click at [798, 395] on button "Continuar" at bounding box center [757, 398] width 131 height 28
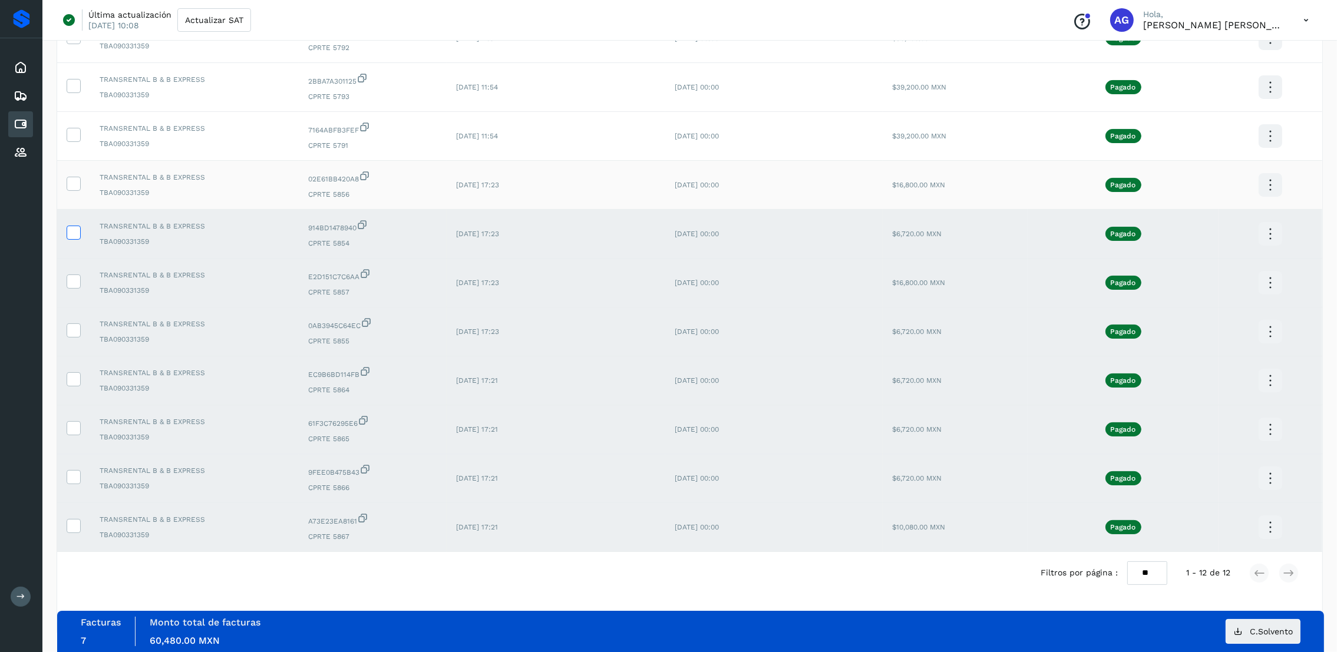
click at [70, 237] on icon at bounding box center [73, 232] width 12 height 12
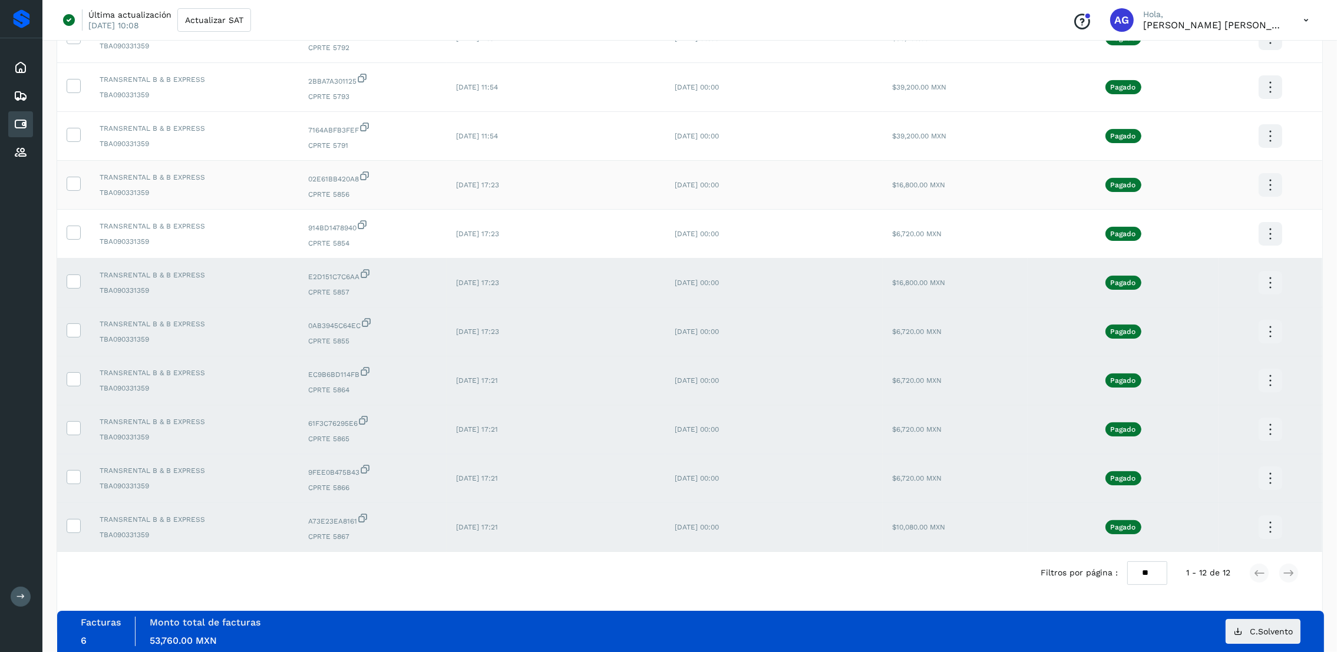
click at [1267, 282] on icon at bounding box center [1270, 283] width 28 height 28
click at [1172, 310] on button "CEP" at bounding box center [1211, 317] width 140 height 22
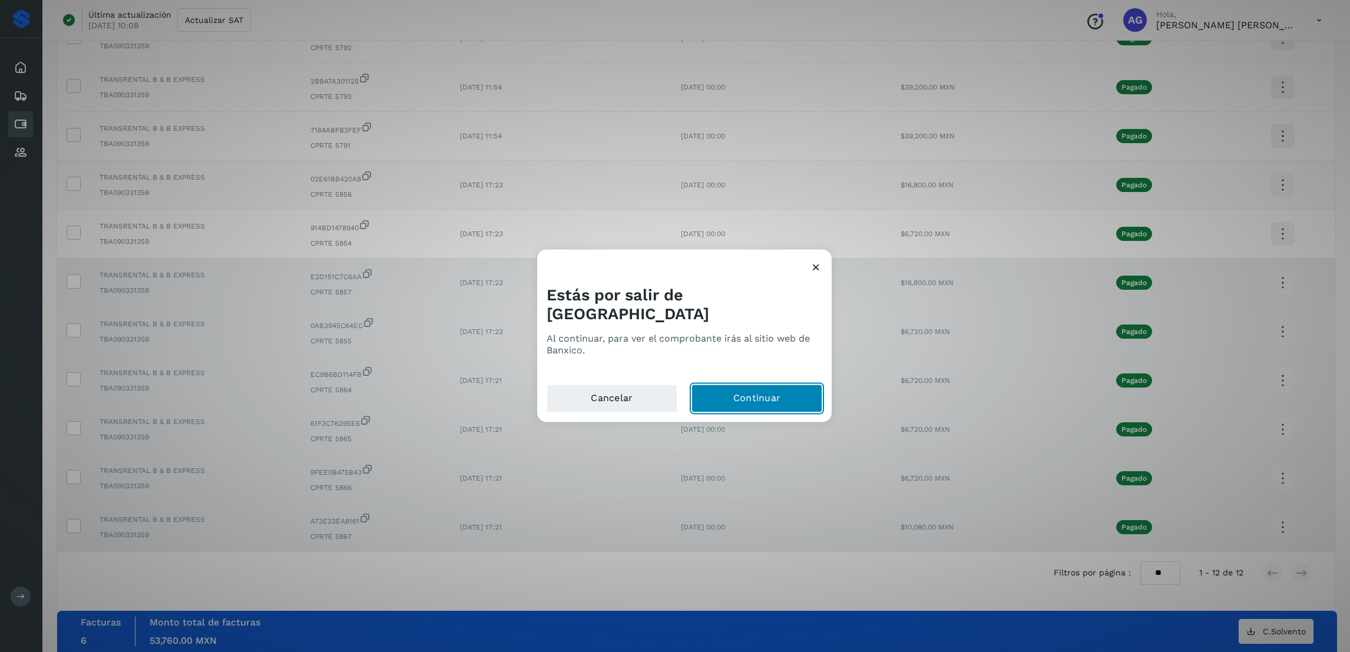
click at [793, 392] on button "Continuar" at bounding box center [757, 398] width 131 height 28
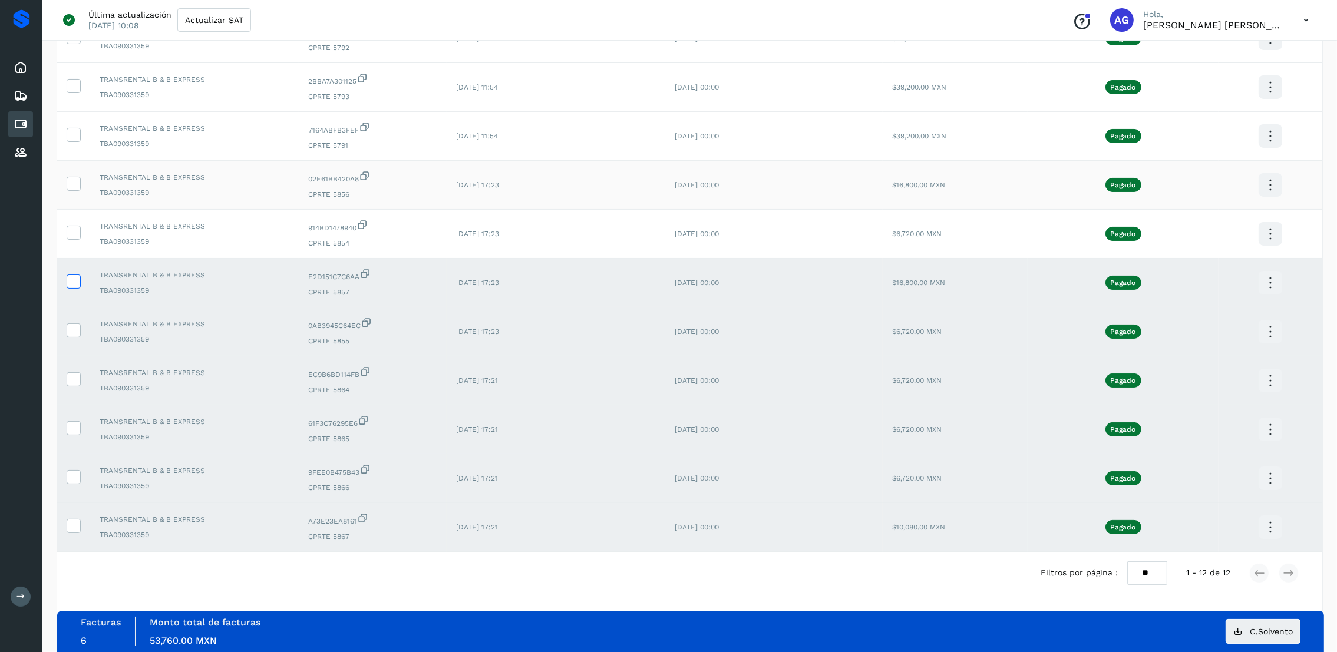
click at [74, 282] on icon at bounding box center [73, 281] width 12 height 12
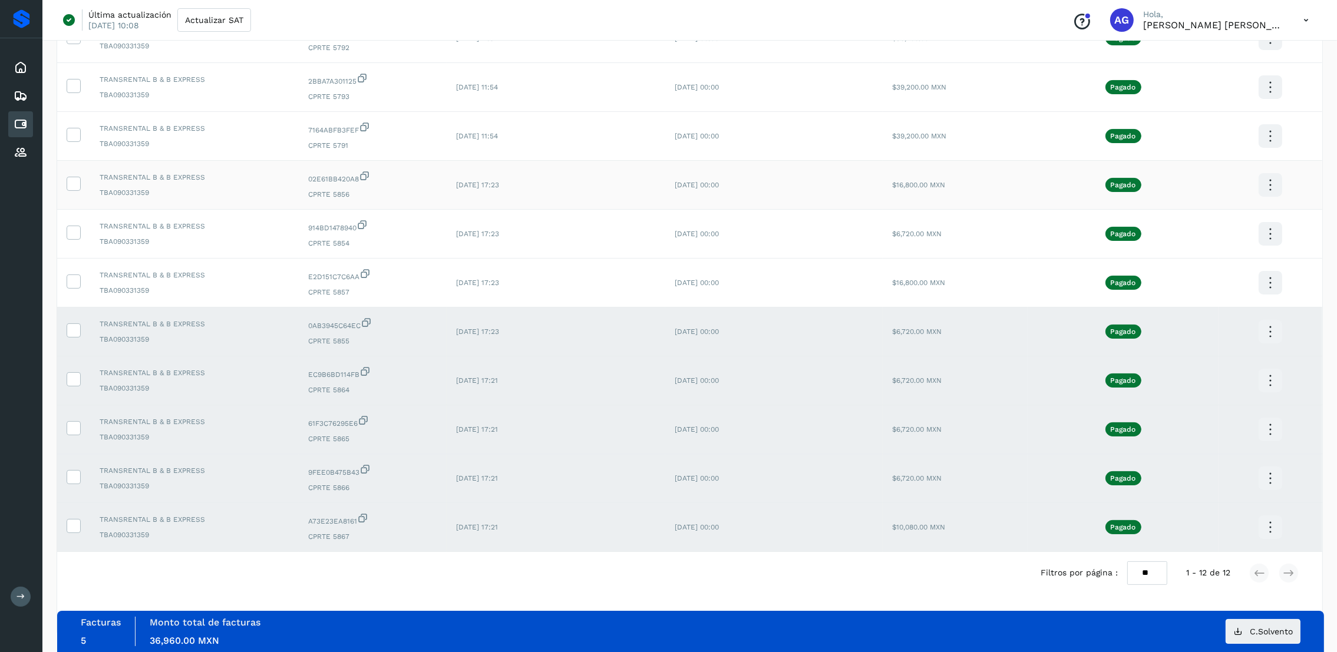
click at [1271, 332] on icon at bounding box center [1270, 332] width 28 height 28
click at [1225, 362] on button "CEP" at bounding box center [1211, 366] width 140 height 22
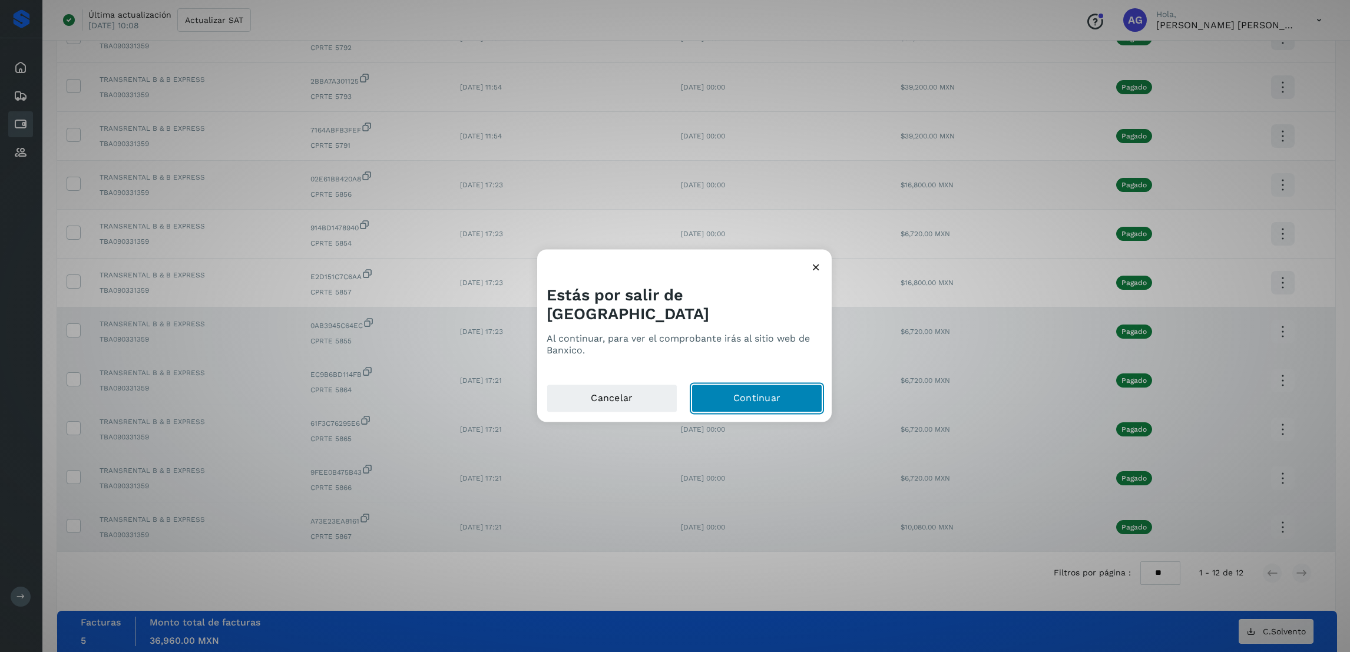
click at [726, 385] on button "Continuar" at bounding box center [757, 398] width 131 height 28
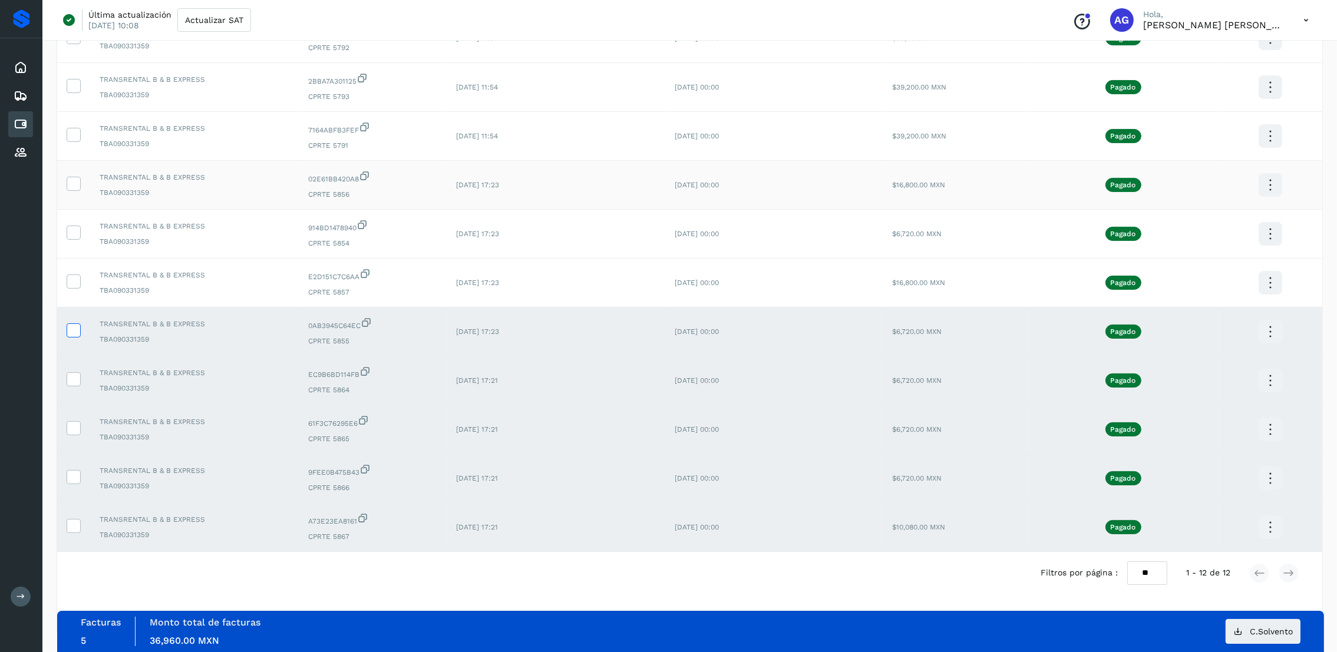
click at [77, 332] on icon at bounding box center [73, 329] width 12 height 12
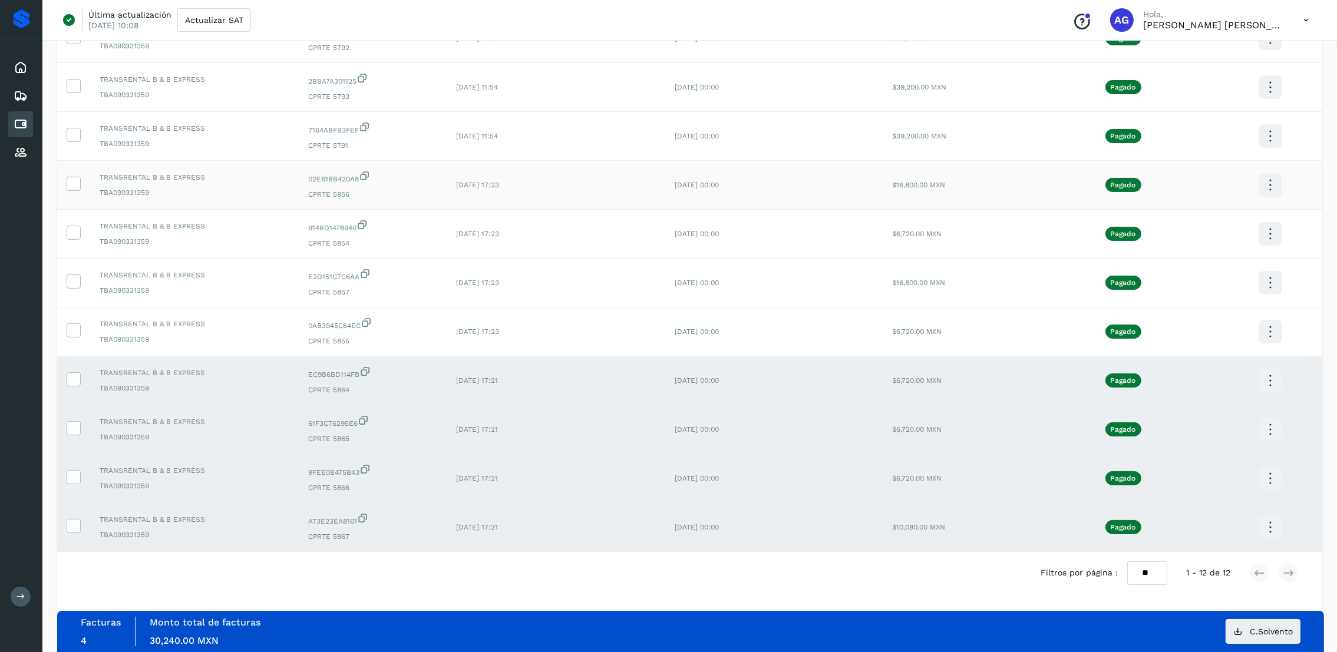
click at [1263, 372] on icon at bounding box center [1270, 381] width 28 height 28
click at [1194, 412] on button "CEP" at bounding box center [1211, 415] width 140 height 22
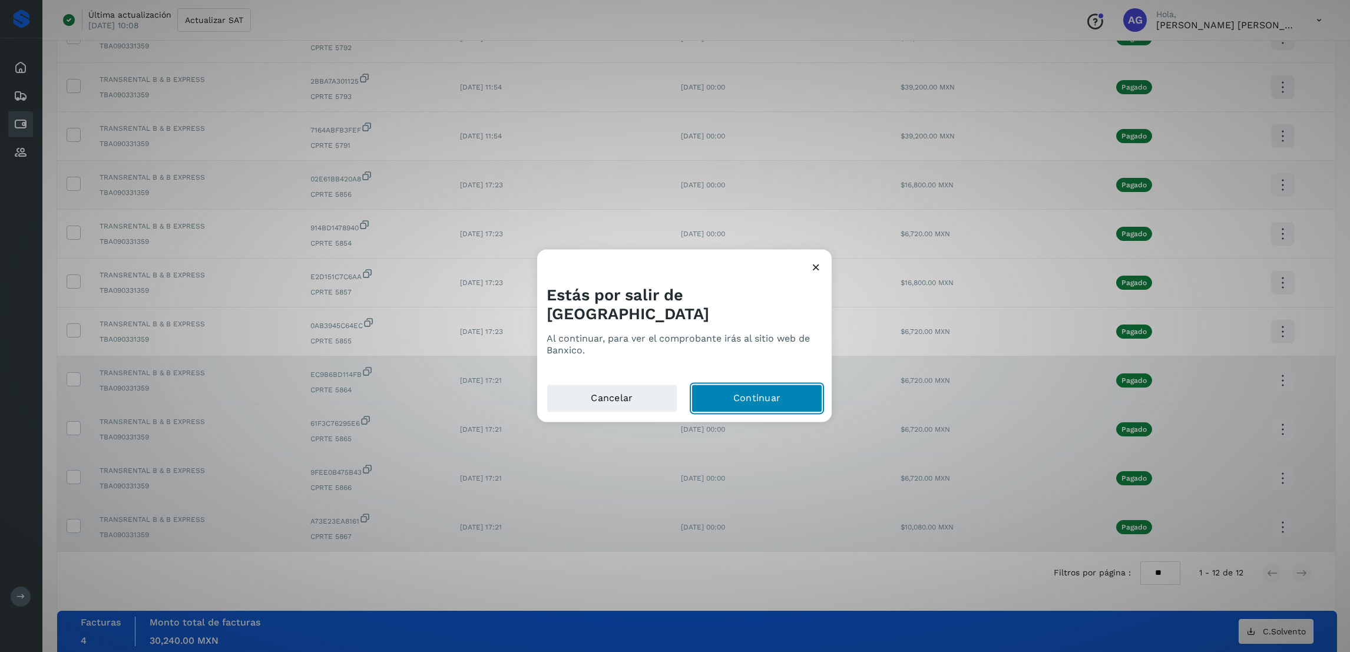
click at [733, 384] on button "Continuar" at bounding box center [757, 398] width 131 height 28
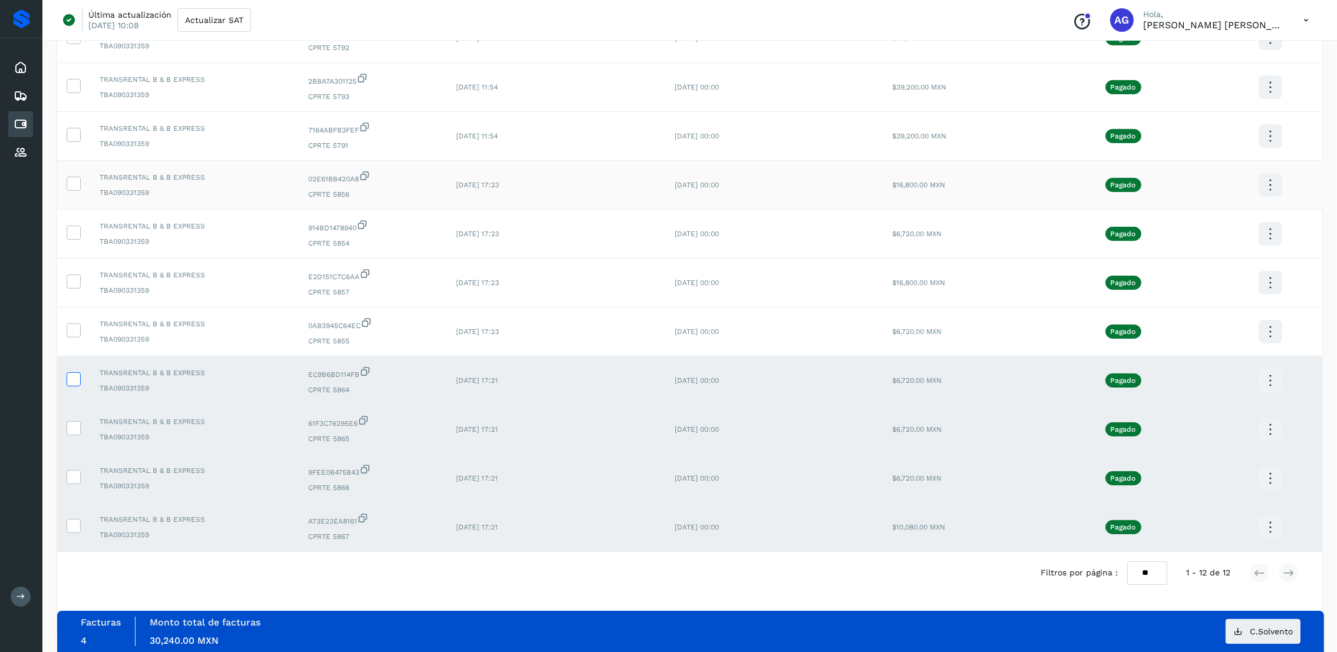
click at [75, 376] on icon at bounding box center [73, 378] width 12 height 12
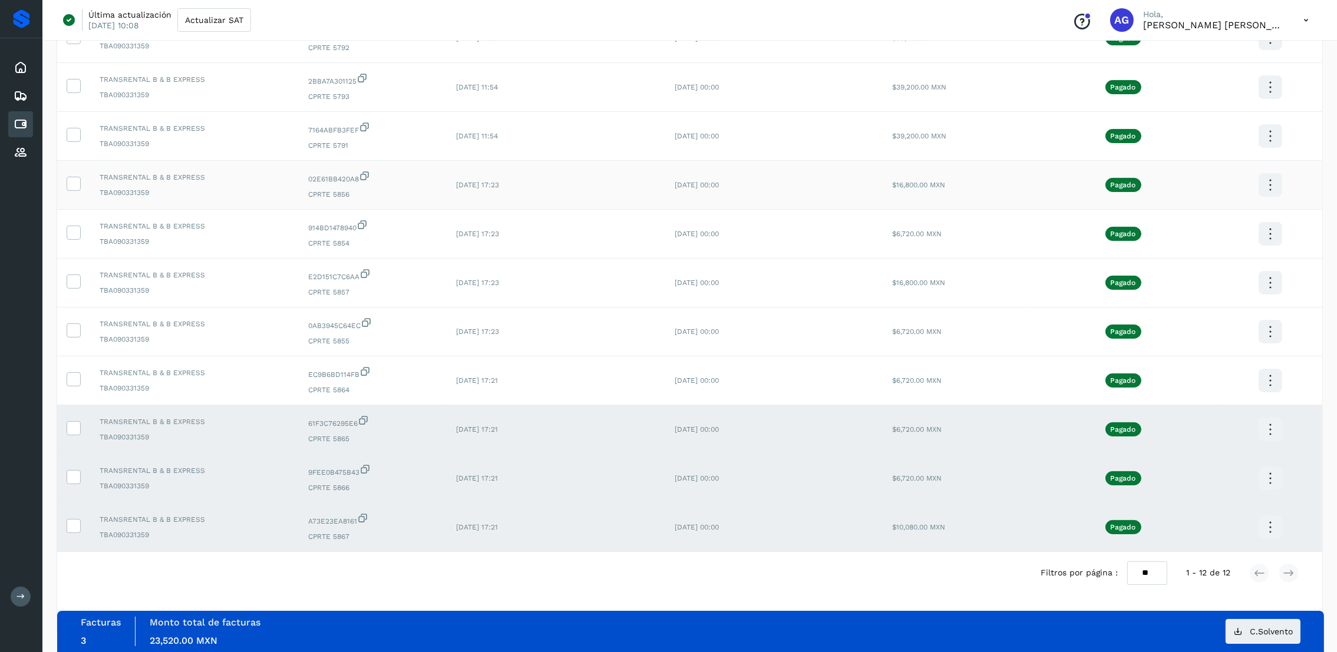
click at [1274, 434] on icon at bounding box center [1270, 430] width 28 height 28
click at [1238, 462] on button "CEP" at bounding box center [1211, 464] width 140 height 22
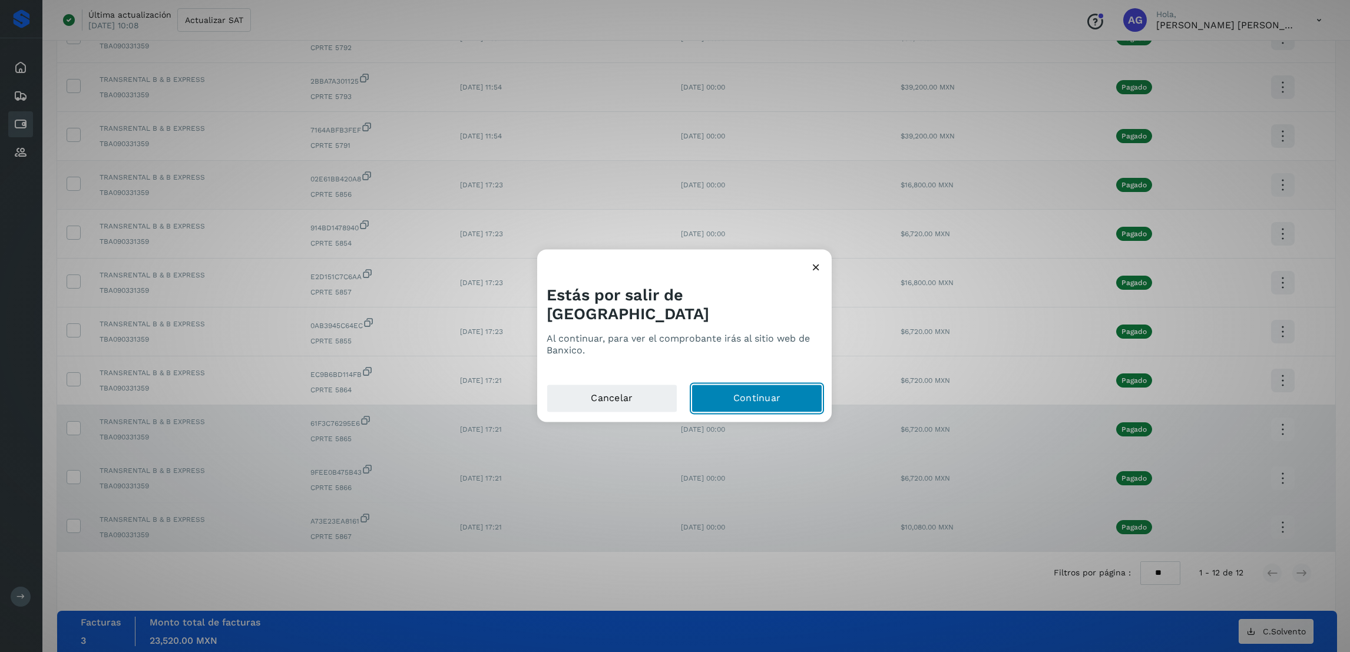
click at [754, 393] on button "Continuar" at bounding box center [757, 398] width 131 height 28
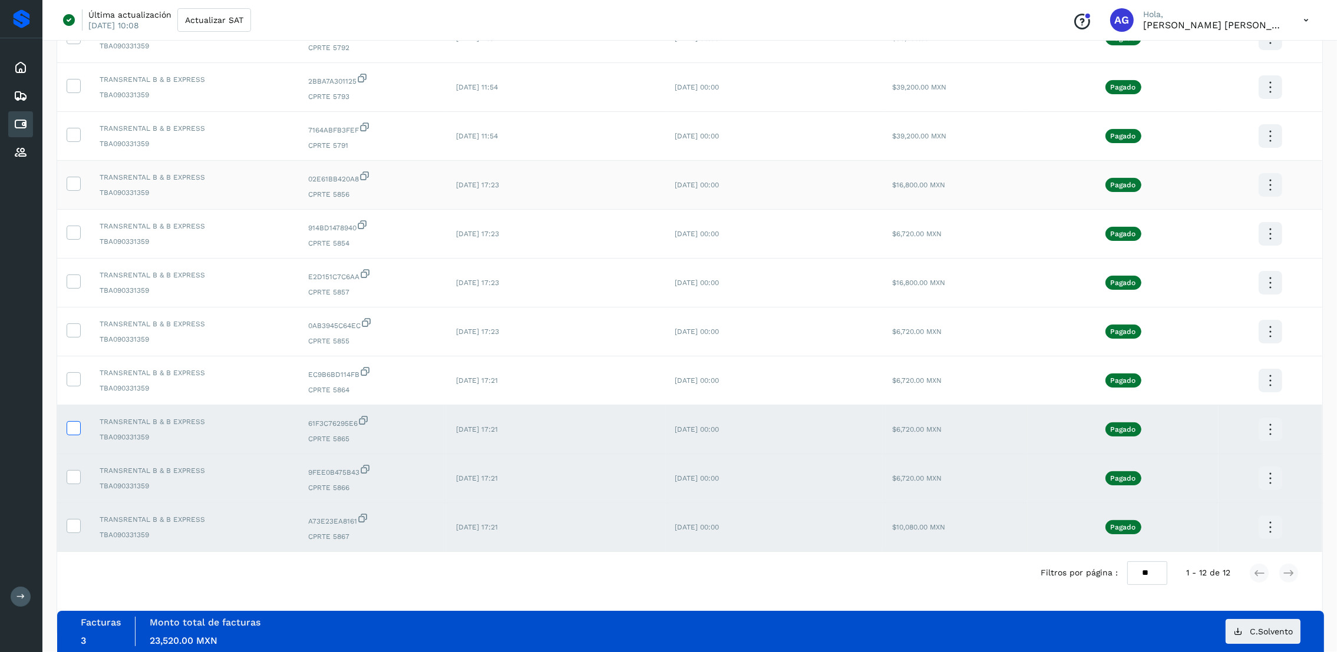
click at [77, 425] on icon at bounding box center [73, 427] width 12 height 12
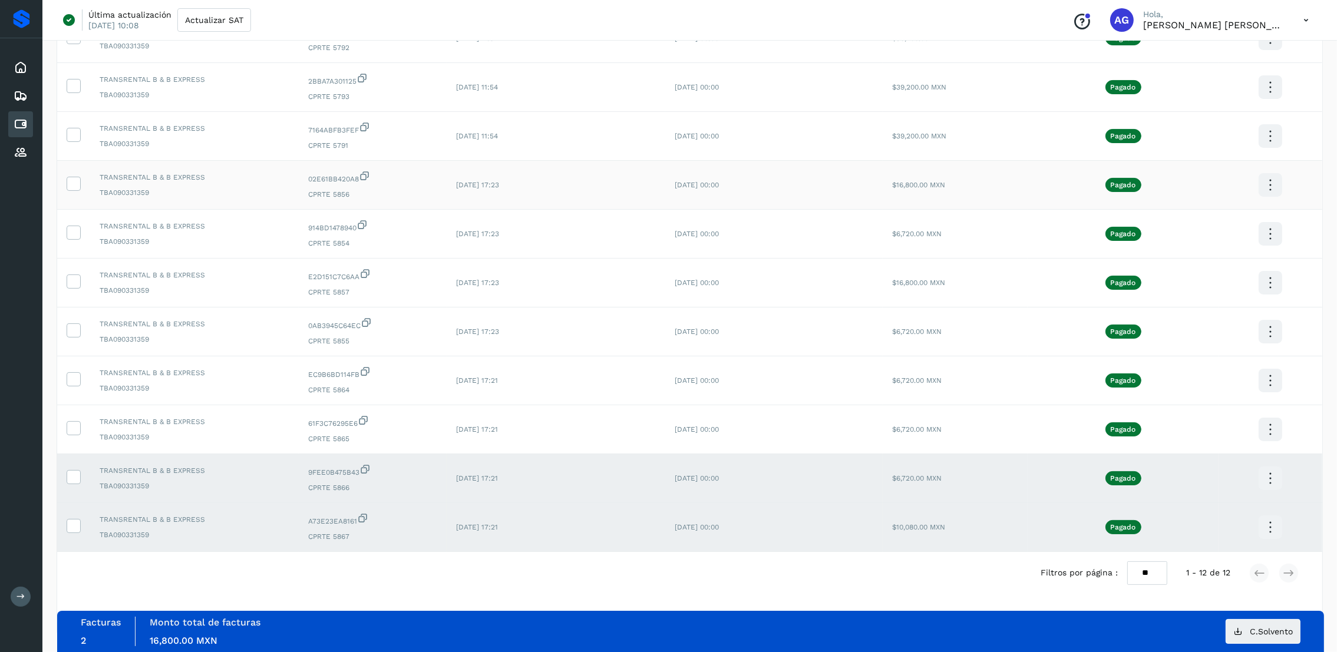
click at [1273, 481] on icon at bounding box center [1270, 479] width 28 height 28
click at [1210, 510] on button "CEP" at bounding box center [1211, 513] width 140 height 22
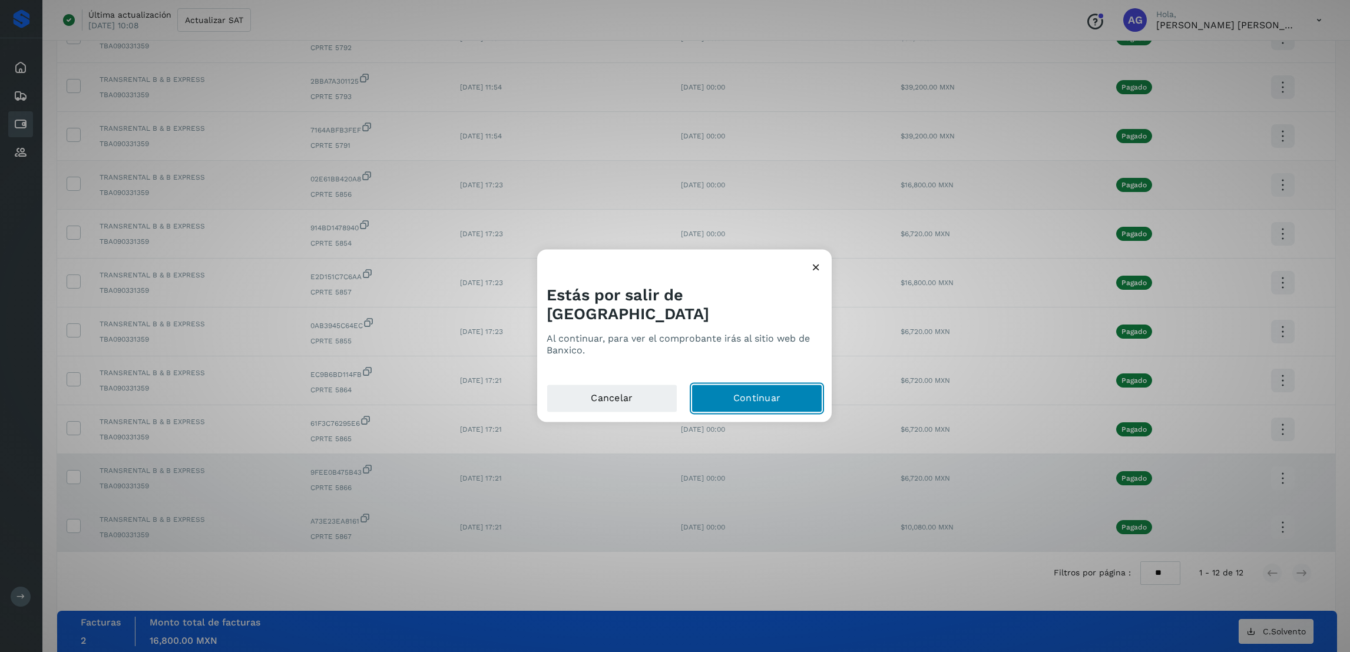
click at [751, 384] on button "Continuar" at bounding box center [757, 398] width 131 height 28
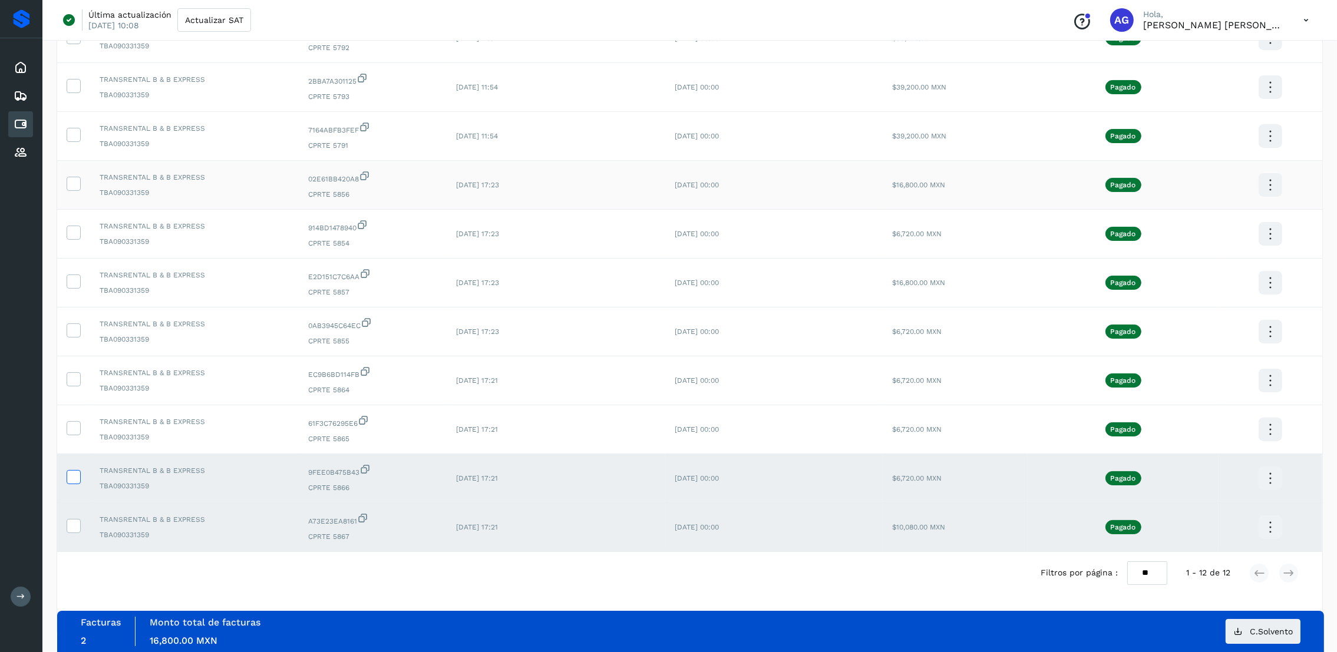
click at [72, 480] on icon at bounding box center [73, 476] width 12 height 12
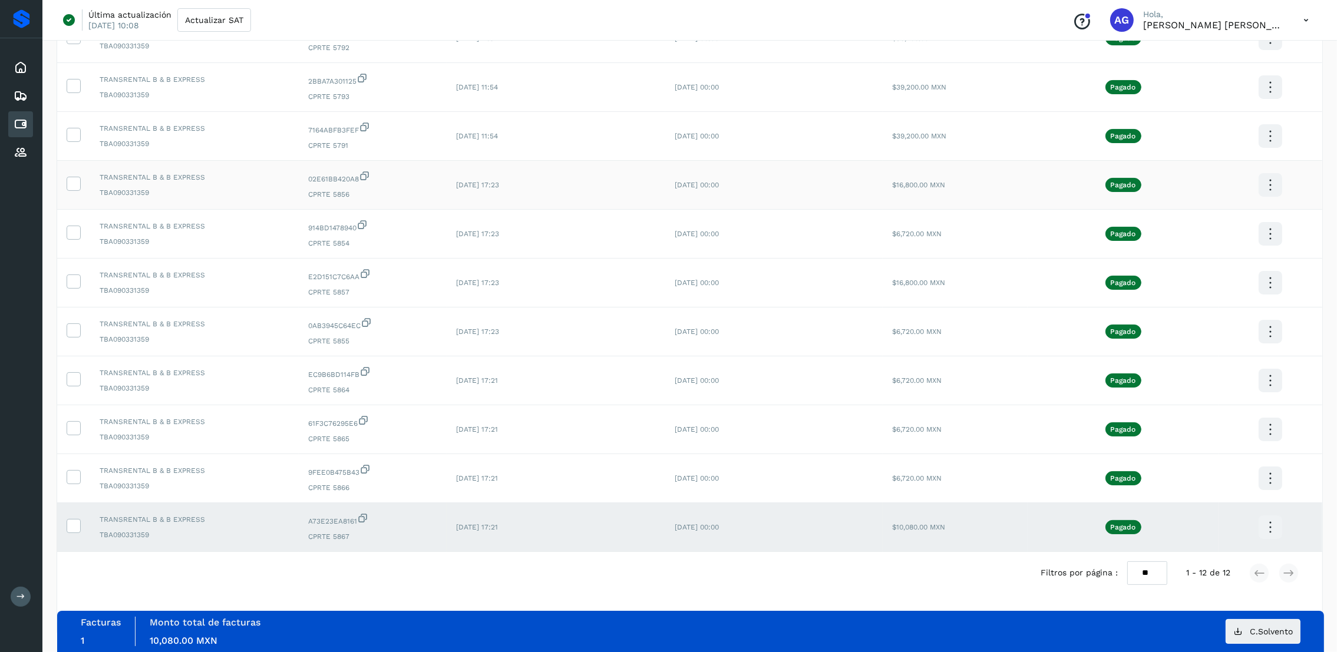
click at [1267, 522] on icon at bounding box center [1270, 528] width 28 height 28
click at [1202, 495] on button "CEP" at bounding box center [1211, 499] width 140 height 22
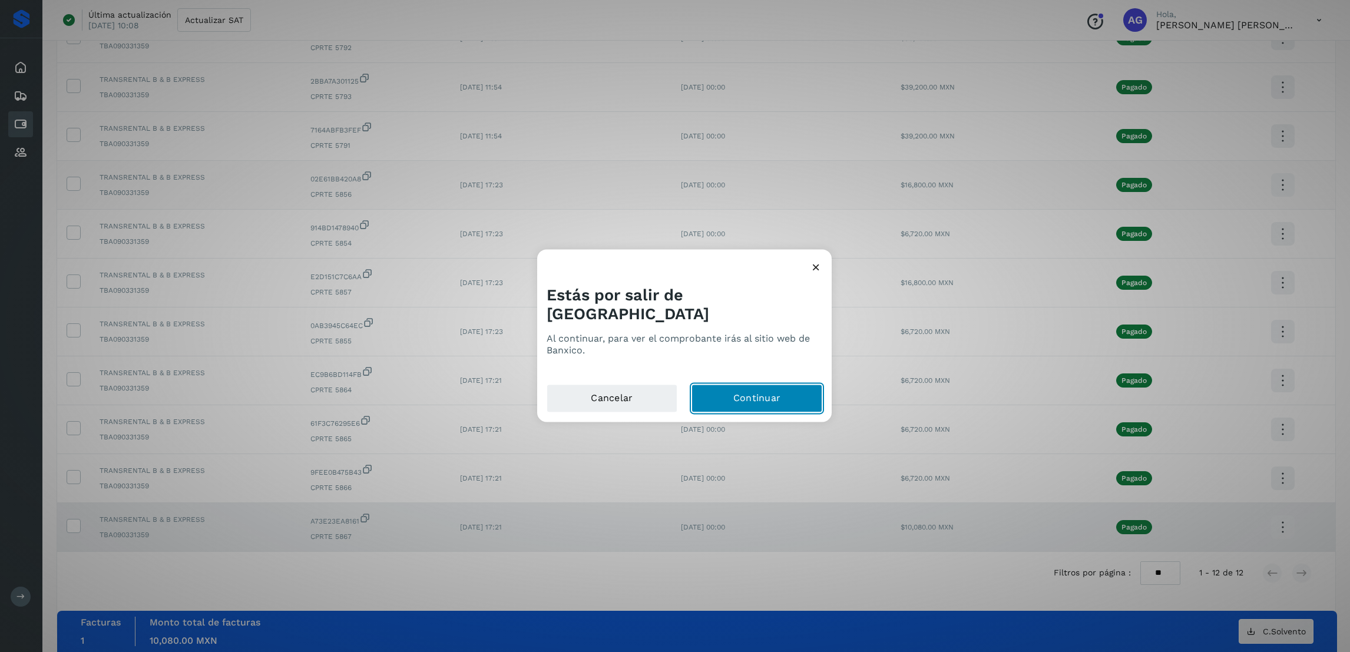
click at [778, 389] on button "Continuar" at bounding box center [757, 398] width 131 height 28
